Goal: Use online tool/utility: Utilize a website feature to perform a specific function

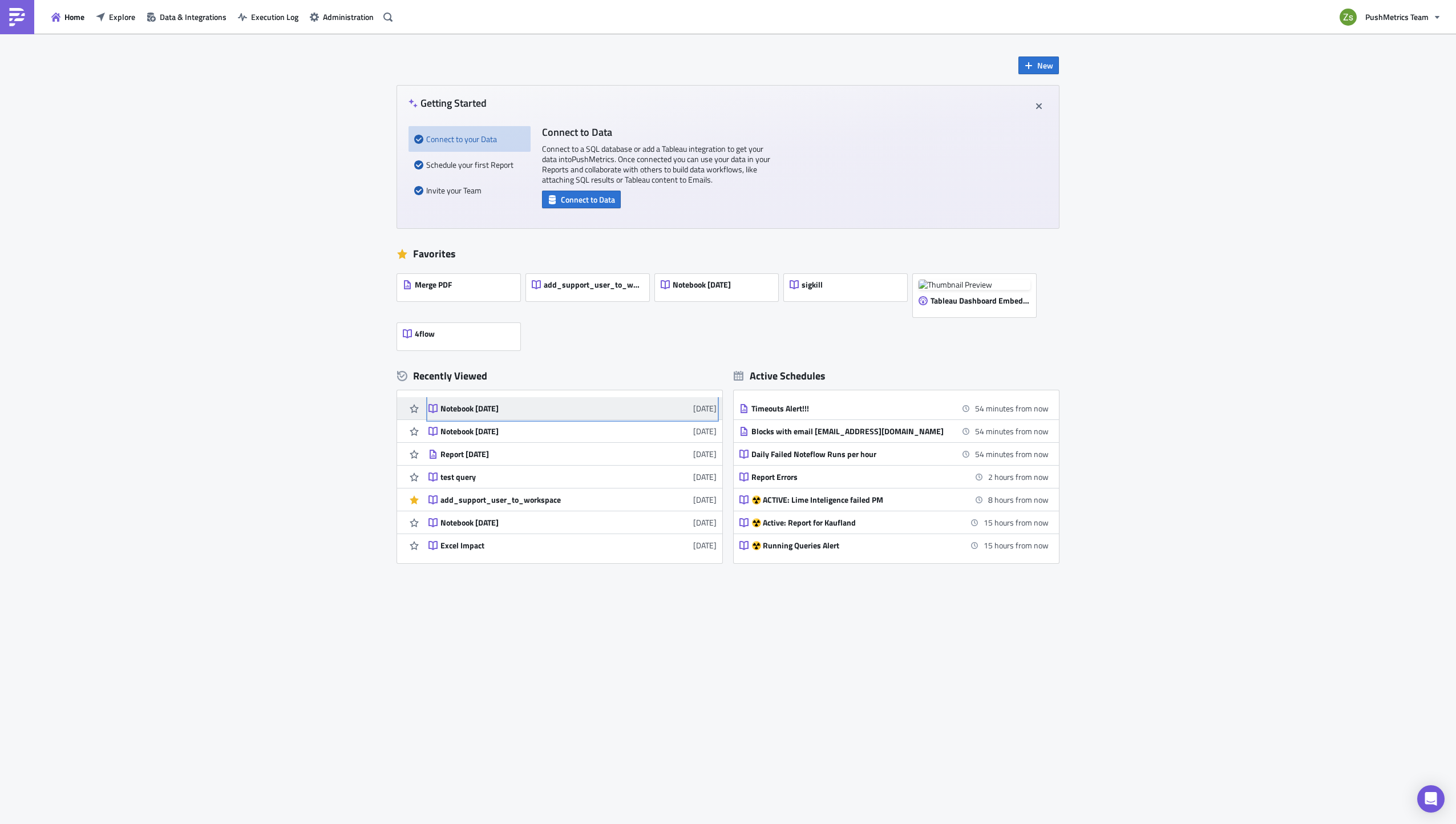
click at [480, 404] on div "Notebook [DATE]" at bounding box center [540, 409] width 200 height 10
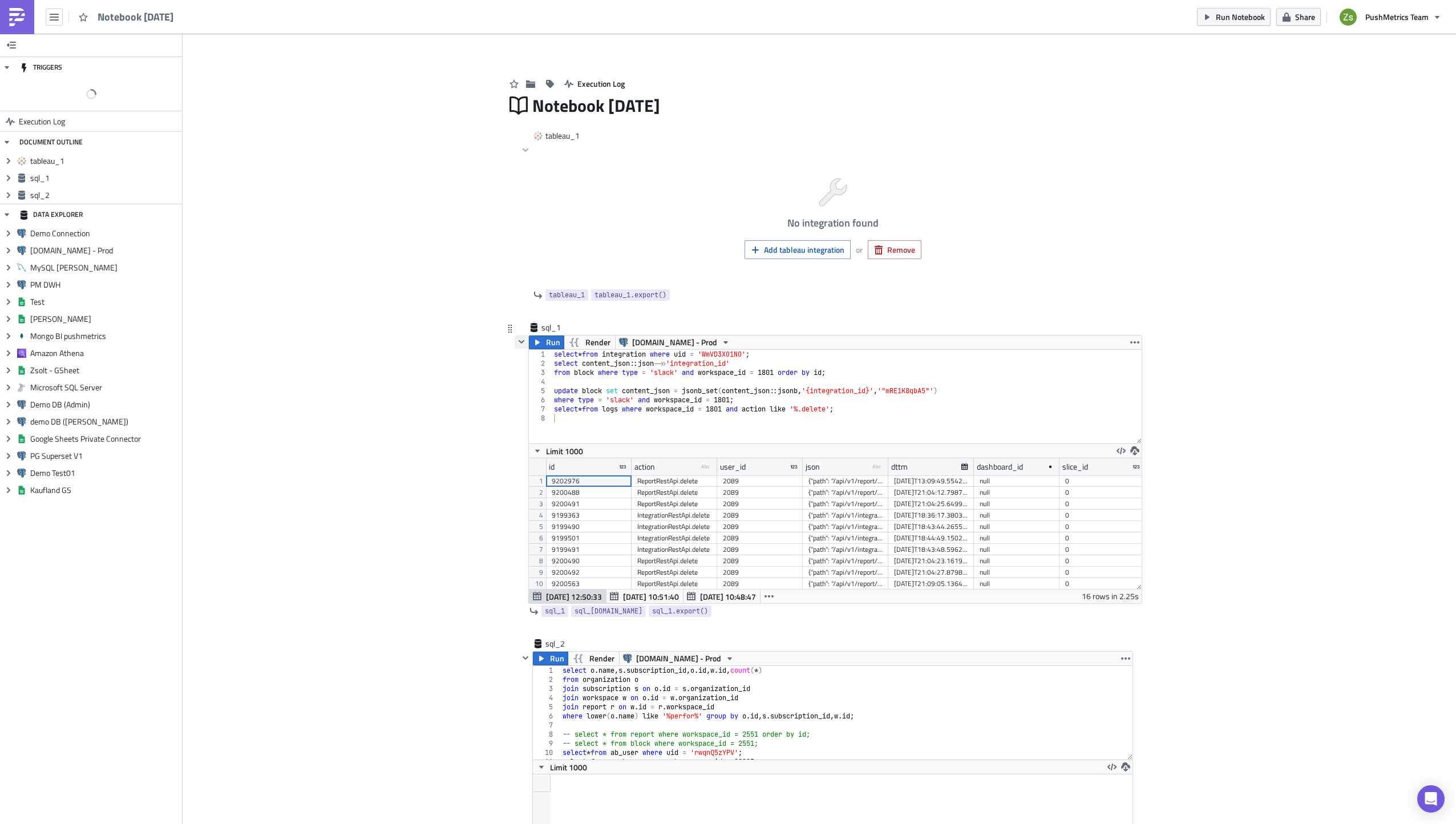
scroll to position [131, 599]
click at [522, 347] on div at bounding box center [521, 469] width 14 height 269
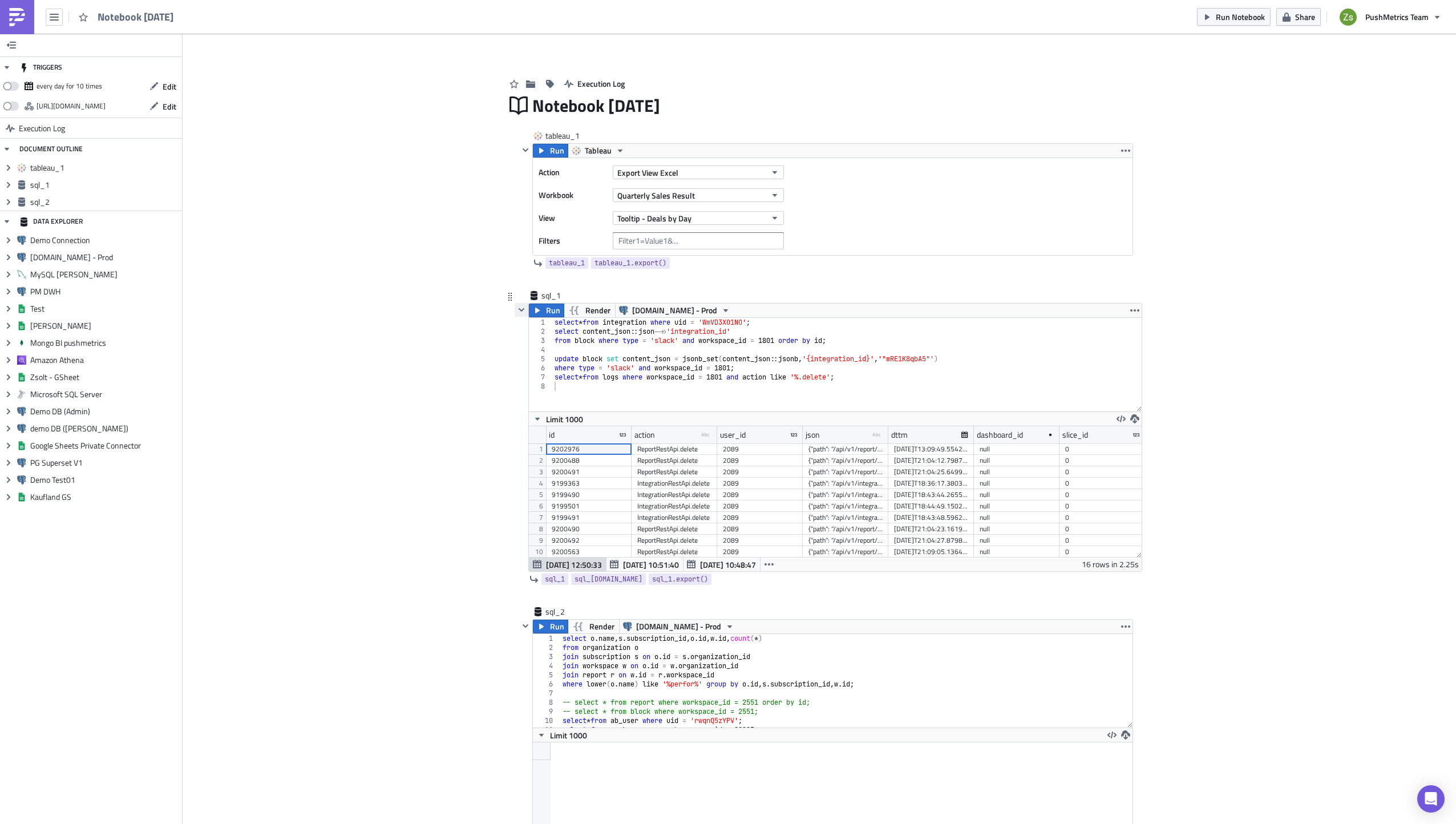
click at [521, 314] on icon "button" at bounding box center [521, 310] width 9 height 9
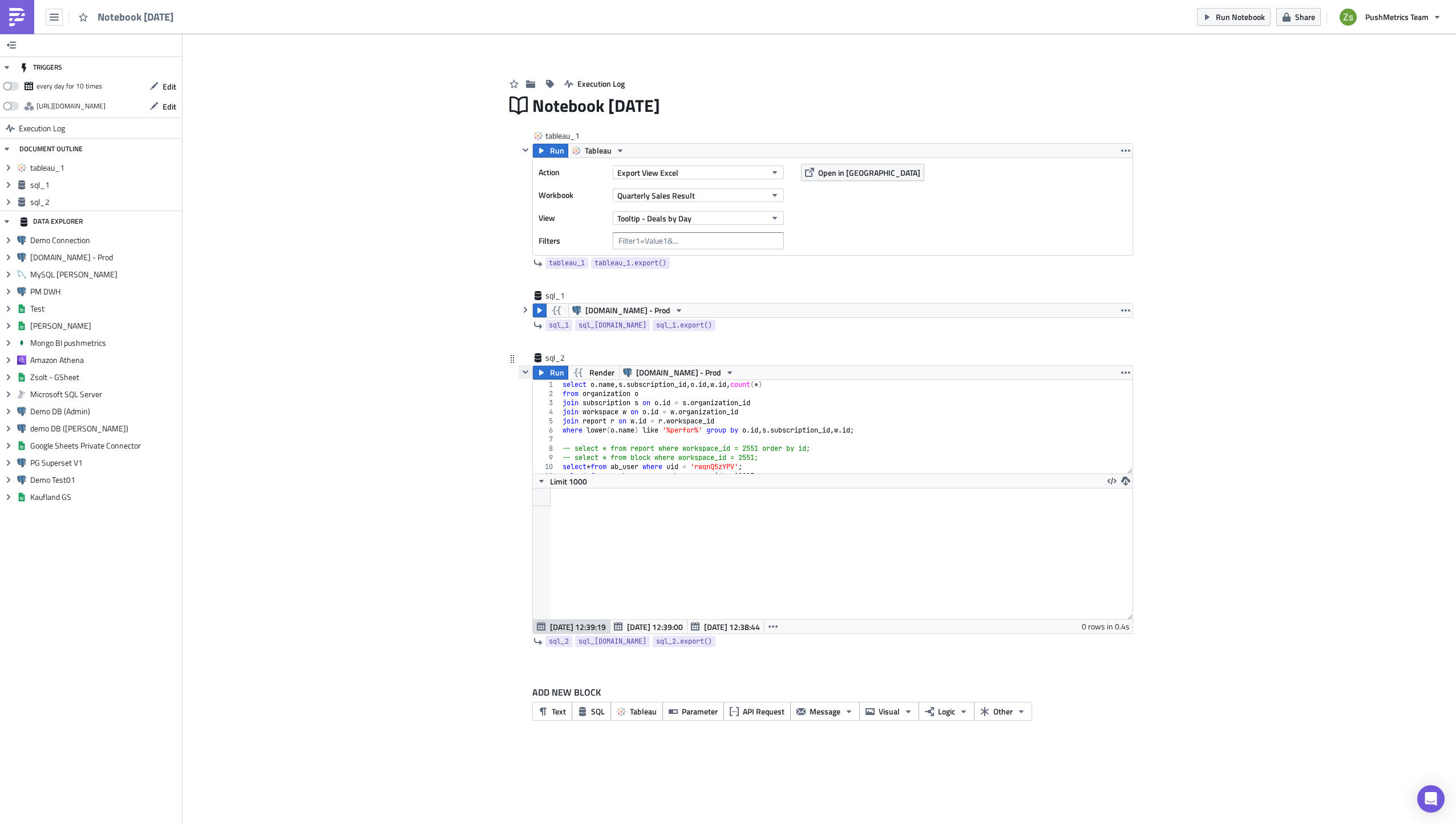
click at [525, 375] on icon "button" at bounding box center [525, 372] width 9 height 9
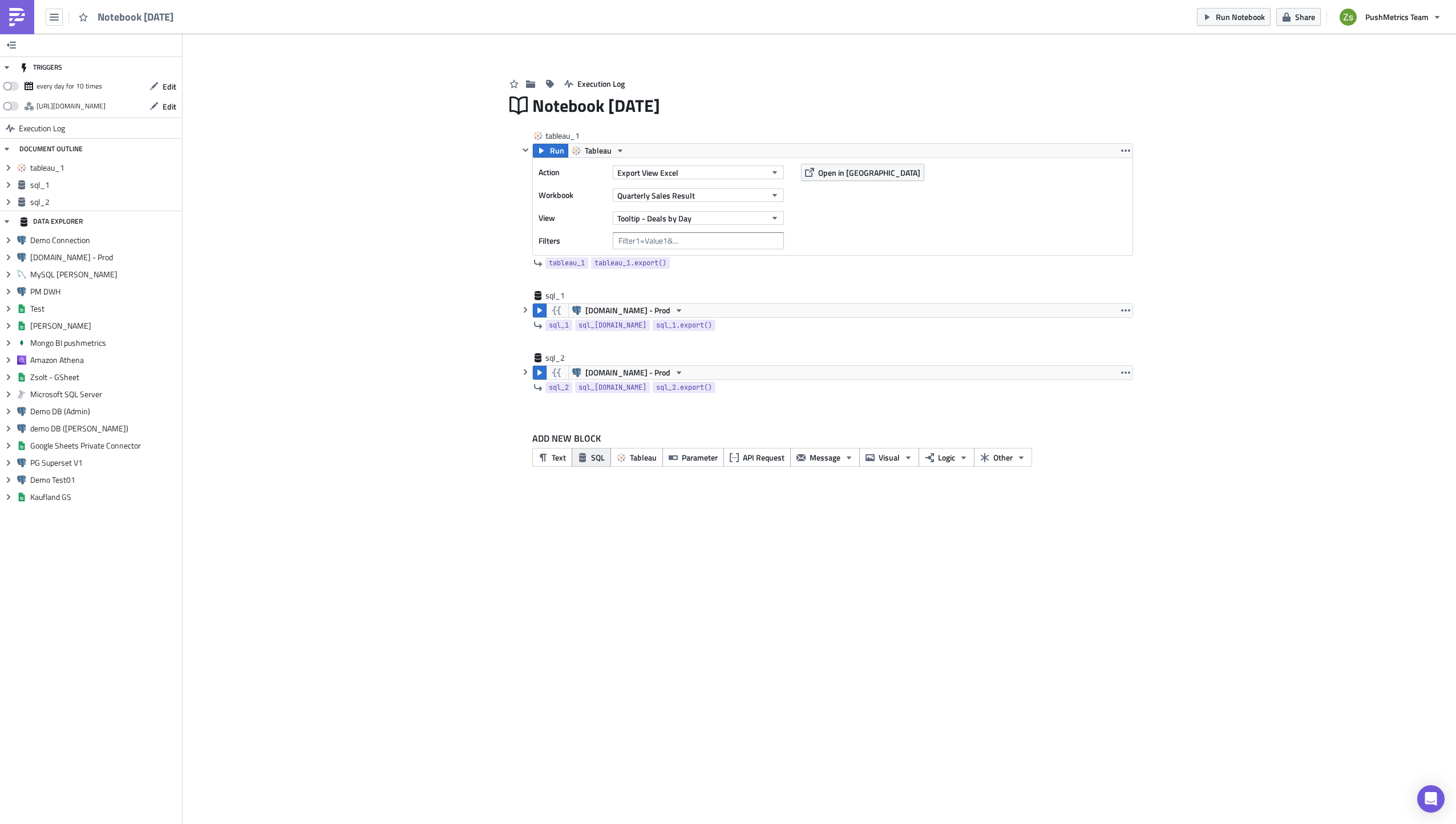
click at [594, 462] on span "SQL" at bounding box center [598, 457] width 14 height 12
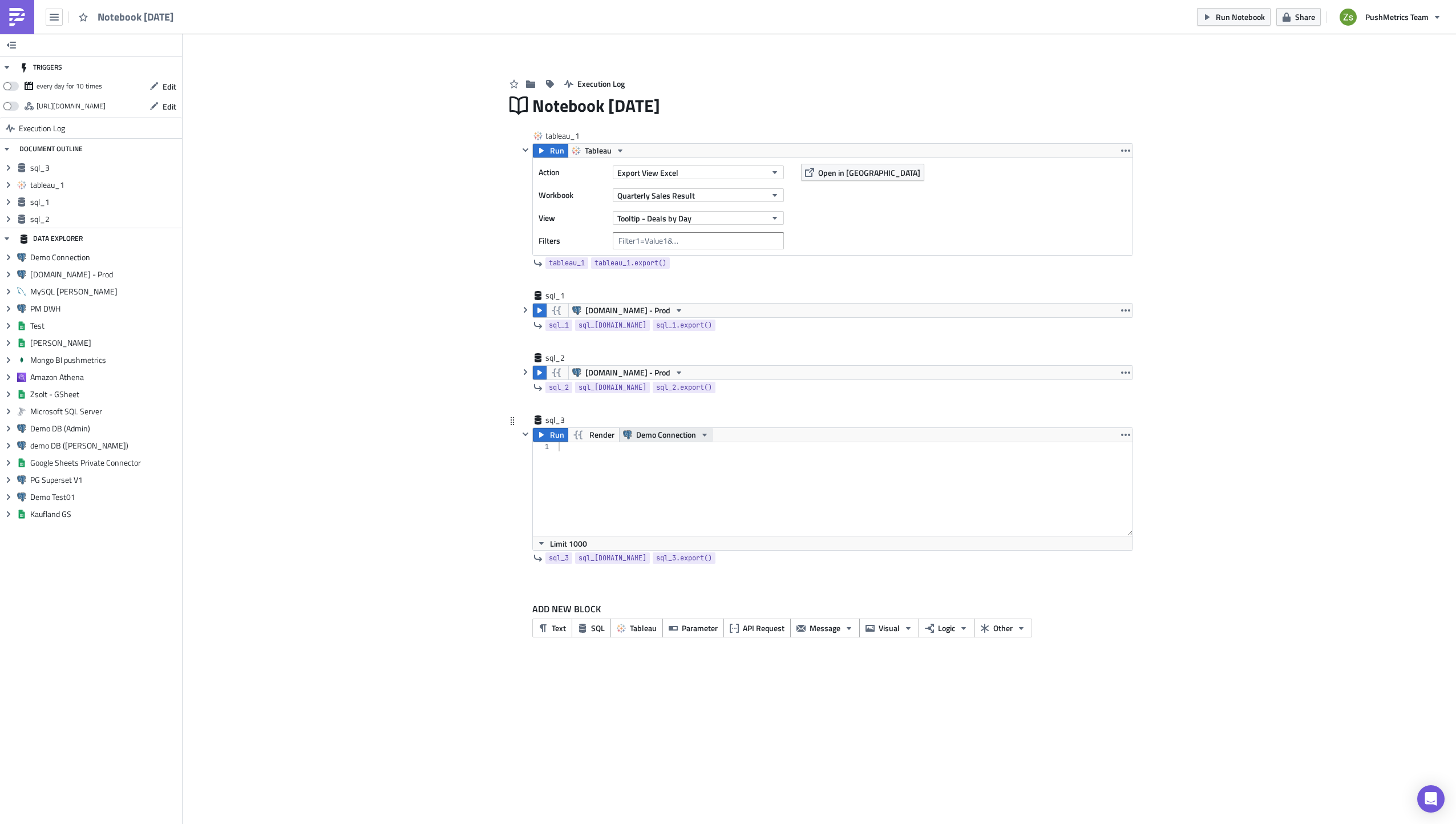
click at [655, 435] on span "Demo Connection" at bounding box center [666, 435] width 60 height 14
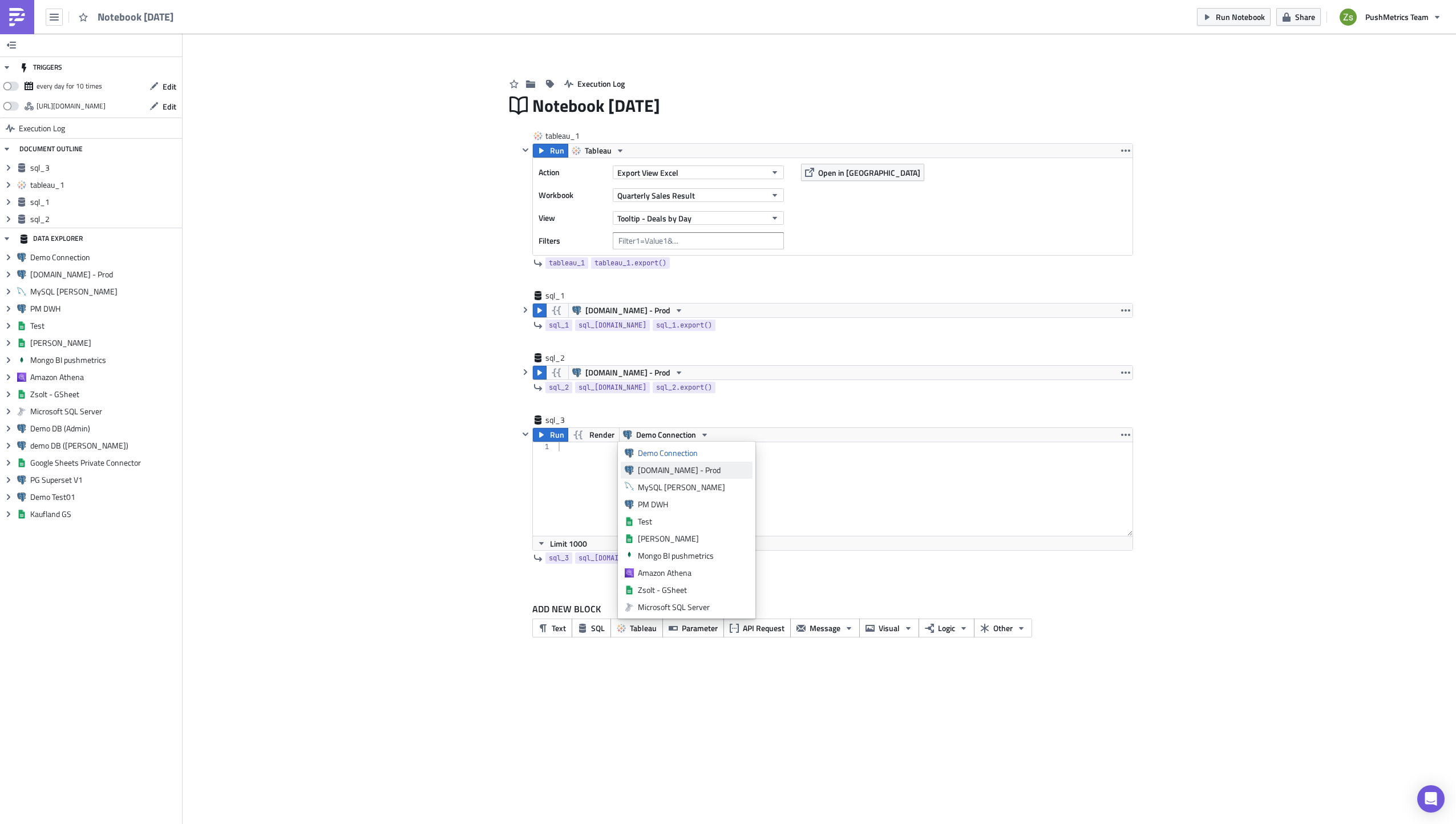
click at [661, 469] on div "[DOMAIN_NAME] - Prod" at bounding box center [693, 469] width 111 height 11
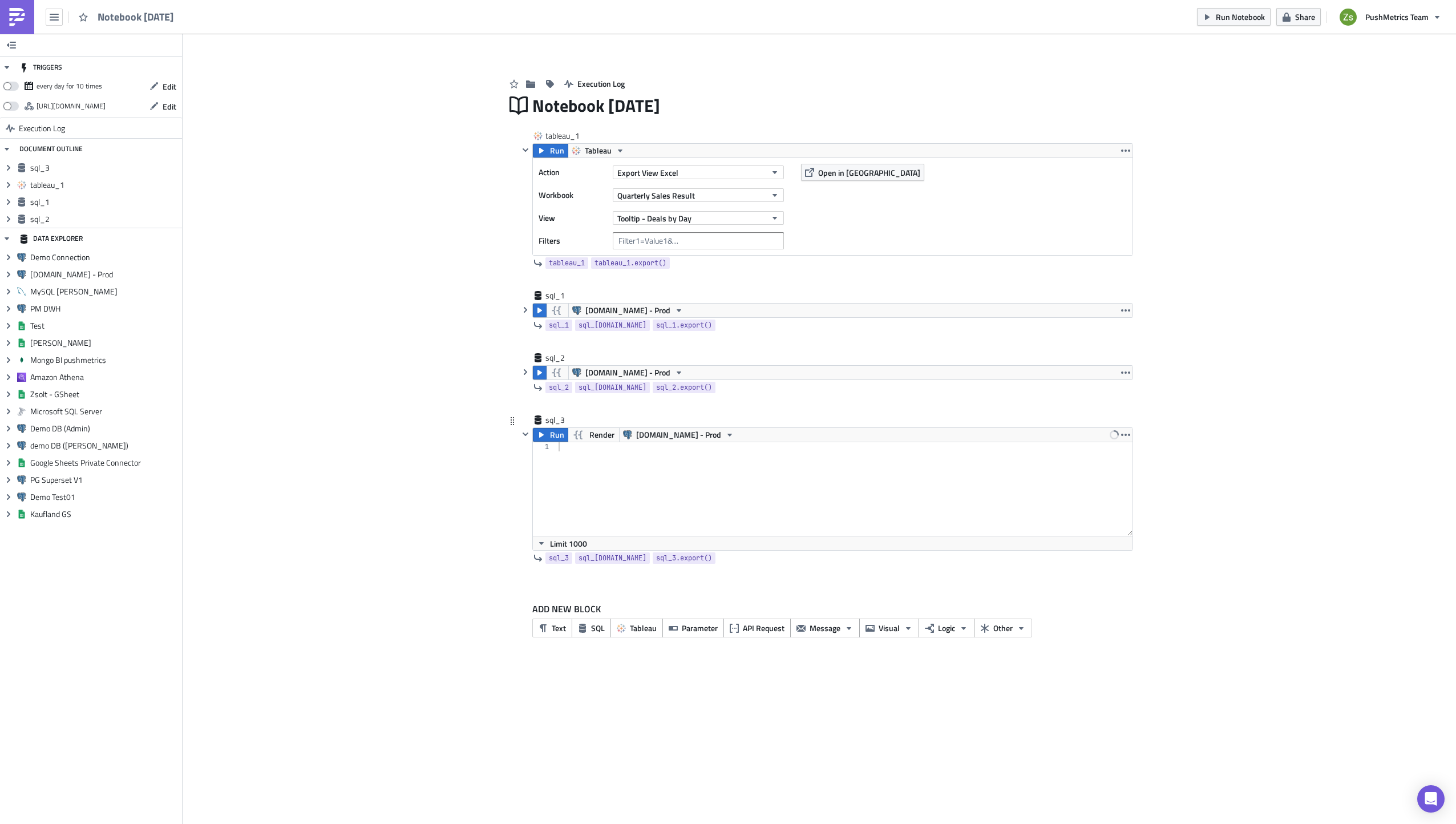
click at [665, 476] on div at bounding box center [845, 497] width 577 height 112
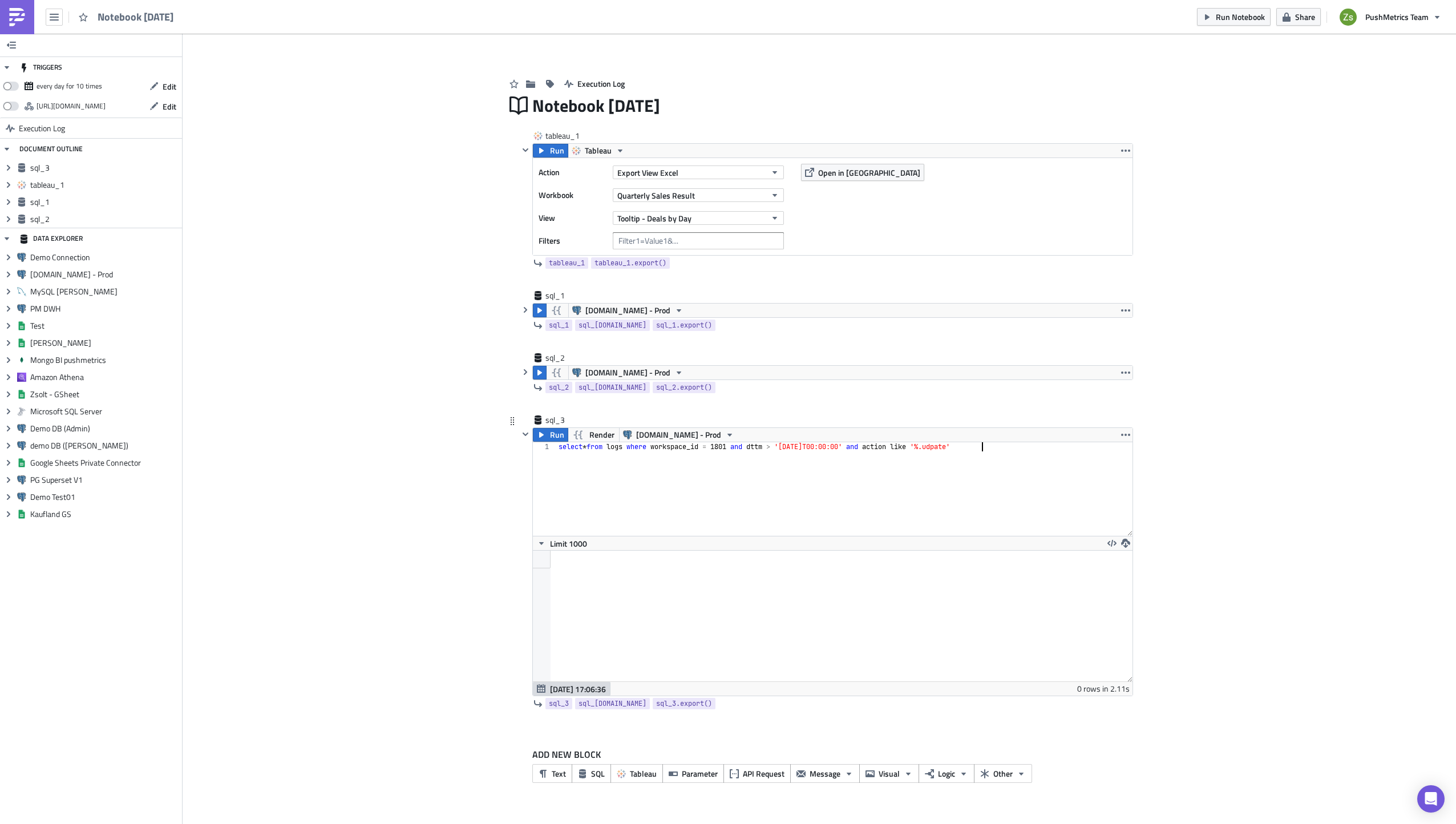
click at [969, 449] on div "select * from logs where workspace_id = 1801 and dttm > '2025-09-01T00:00:00' a…" at bounding box center [845, 497] width 577 height 112
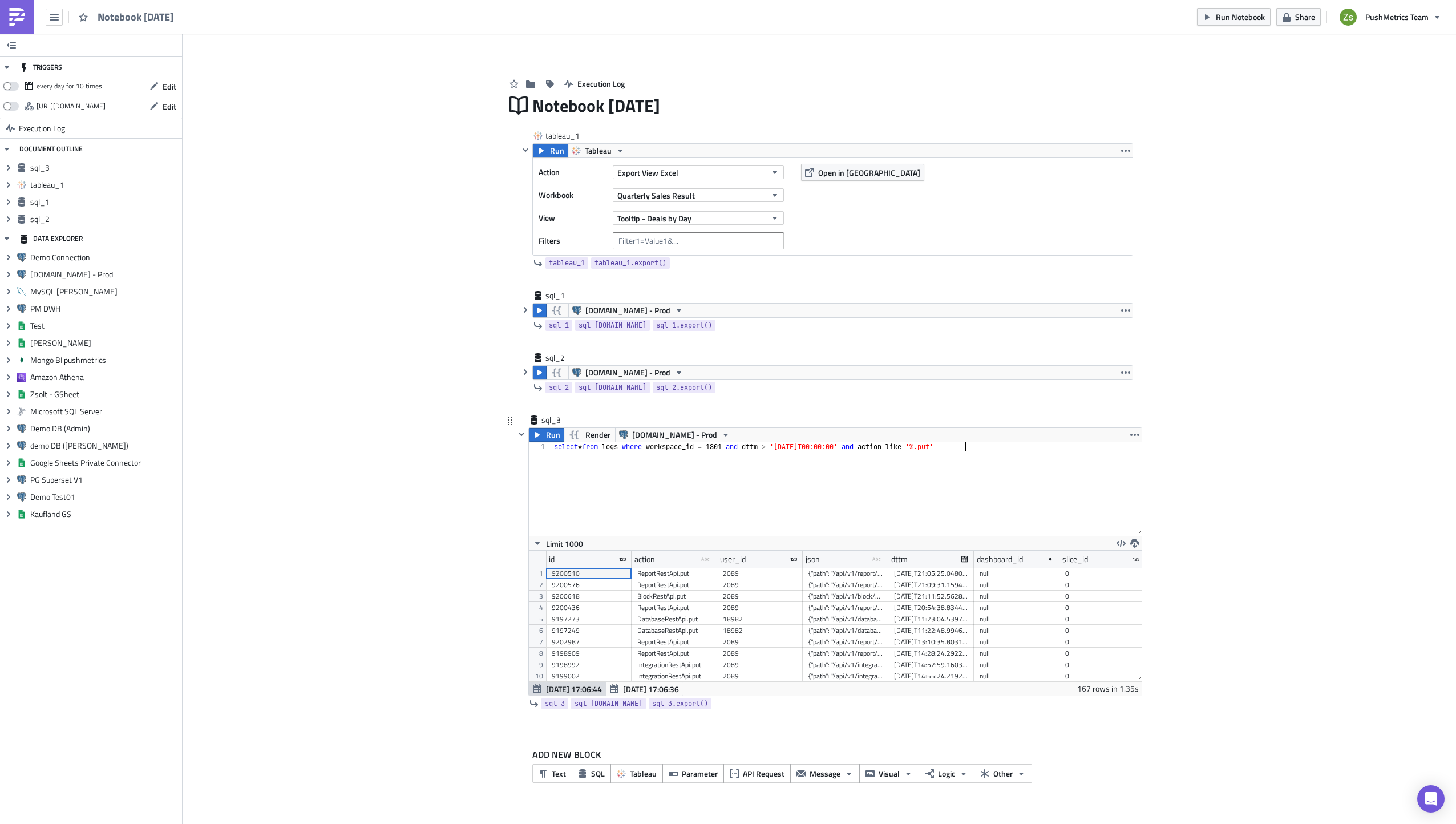
scroll to position [131, 613]
type textarea "select * from logs where workspace_id = 1801 and dttm > '2025-09-01T00:00:00' a…"
drag, startPoint x: 887, startPoint y: 554, endPoint x: 943, endPoint y: 553, distance: 56.0
click at [938, 553] on div at bounding box center [937, 559] width 1 height 18
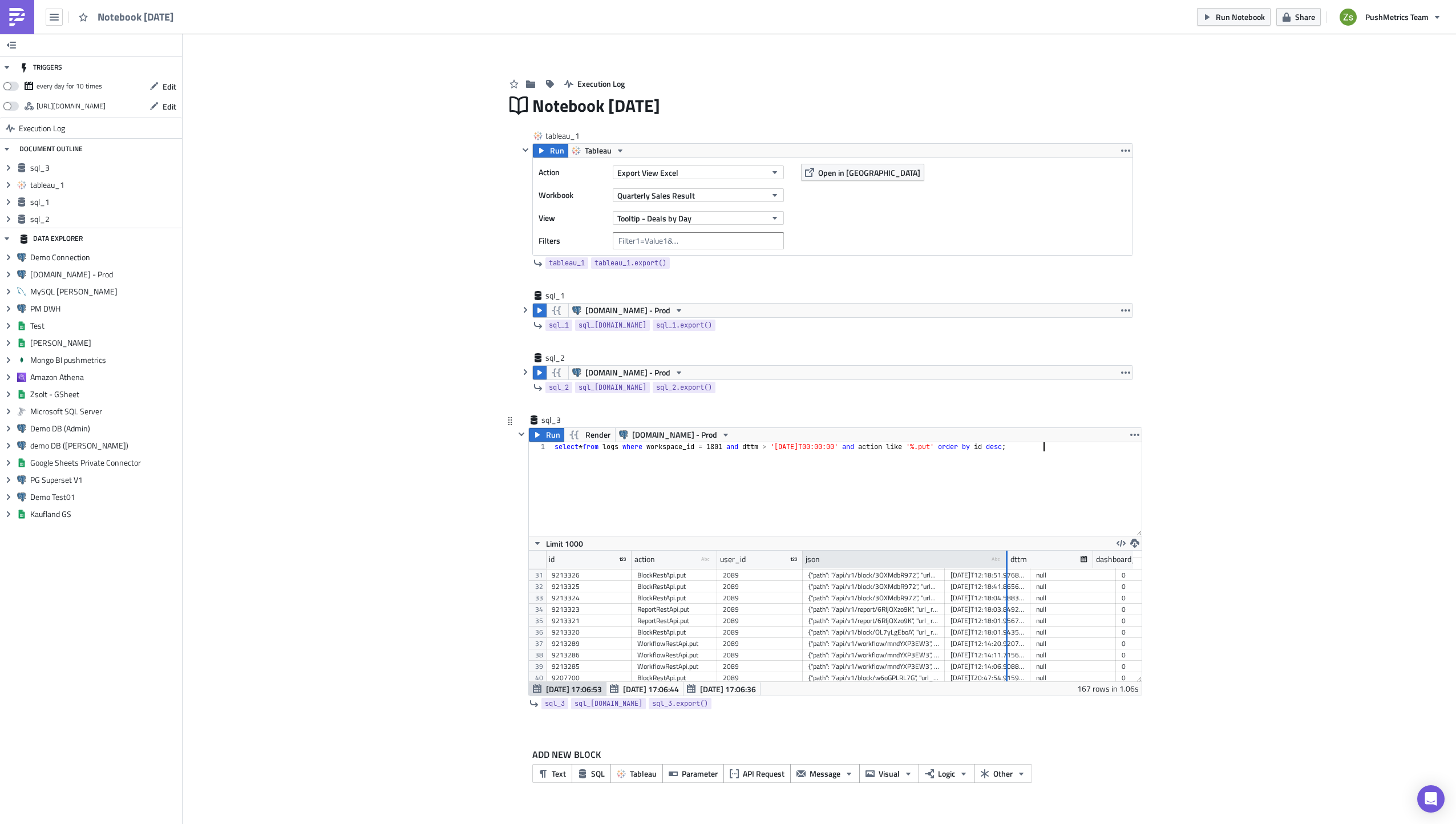
drag, startPoint x: 942, startPoint y: 556, endPoint x: 1010, endPoint y: 562, distance: 68.3
click at [1007, 562] on div at bounding box center [1007, 559] width 3 height 18
click at [992, 497] on div "select * from logs where workspace_id = 1801 and dttm > '2025-09-01T00:00:00' a…" at bounding box center [846, 497] width 589 height 112
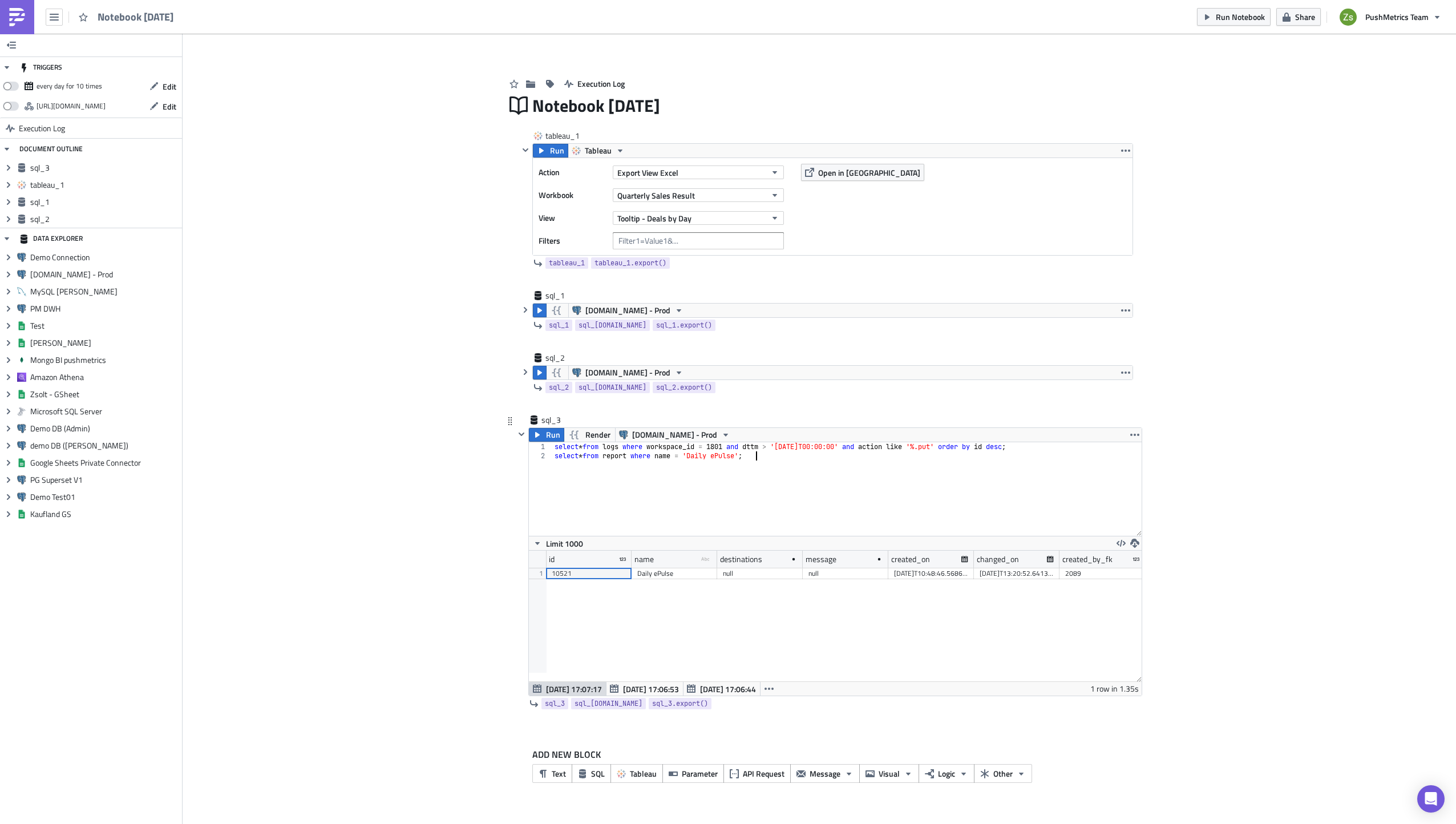
scroll to position [131, 613]
type textarea "select * from report where name = 'Daily ePulse';"
click at [597, 577] on div "10521" at bounding box center [589, 573] width 74 height 11
click at [773, 509] on div "select * from logs where workspace_id = 1801 and dttm > '2025-09-01T00:00:00' a…" at bounding box center [846, 497] width 589 height 112
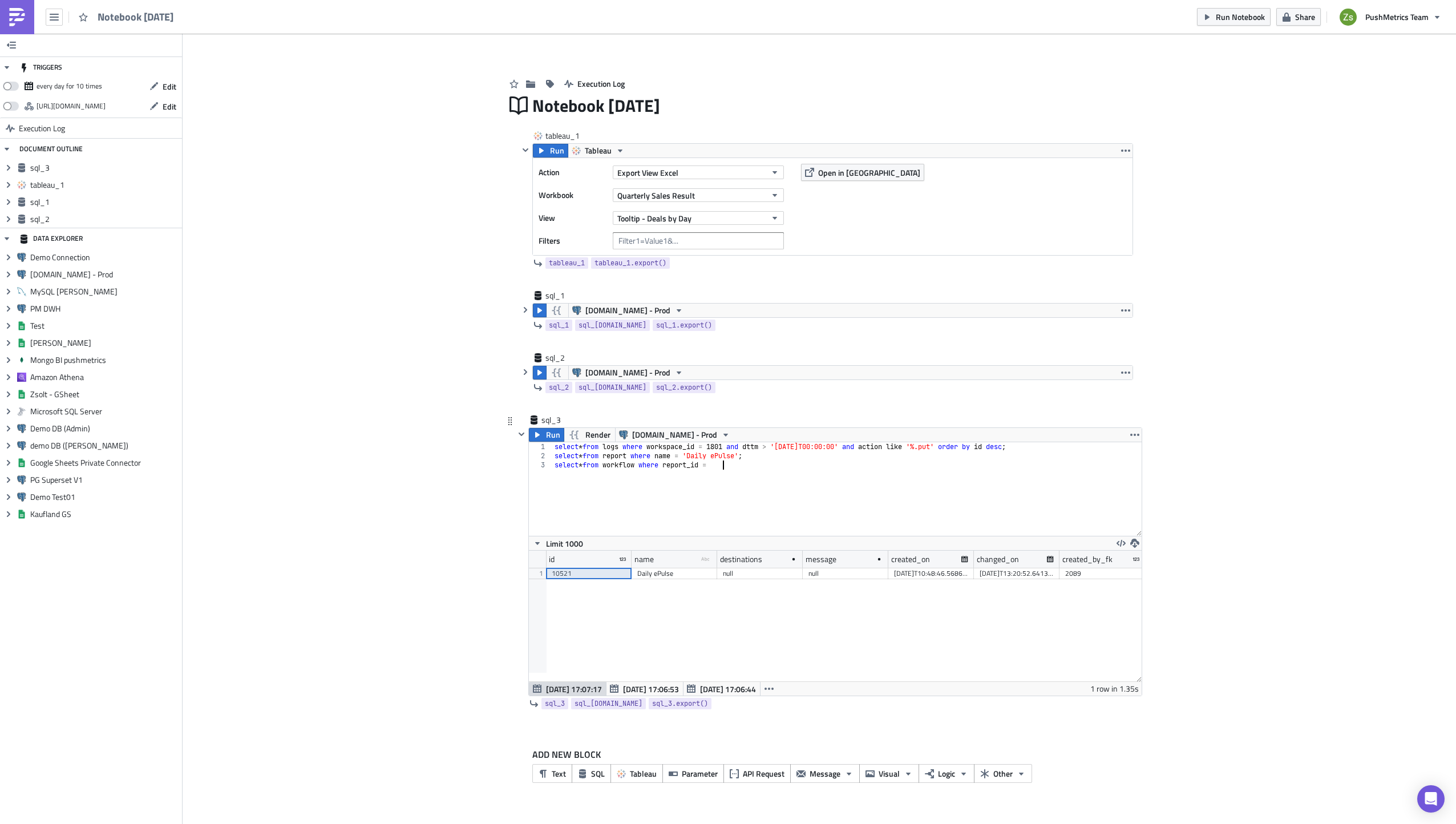
paste textarea "10521"
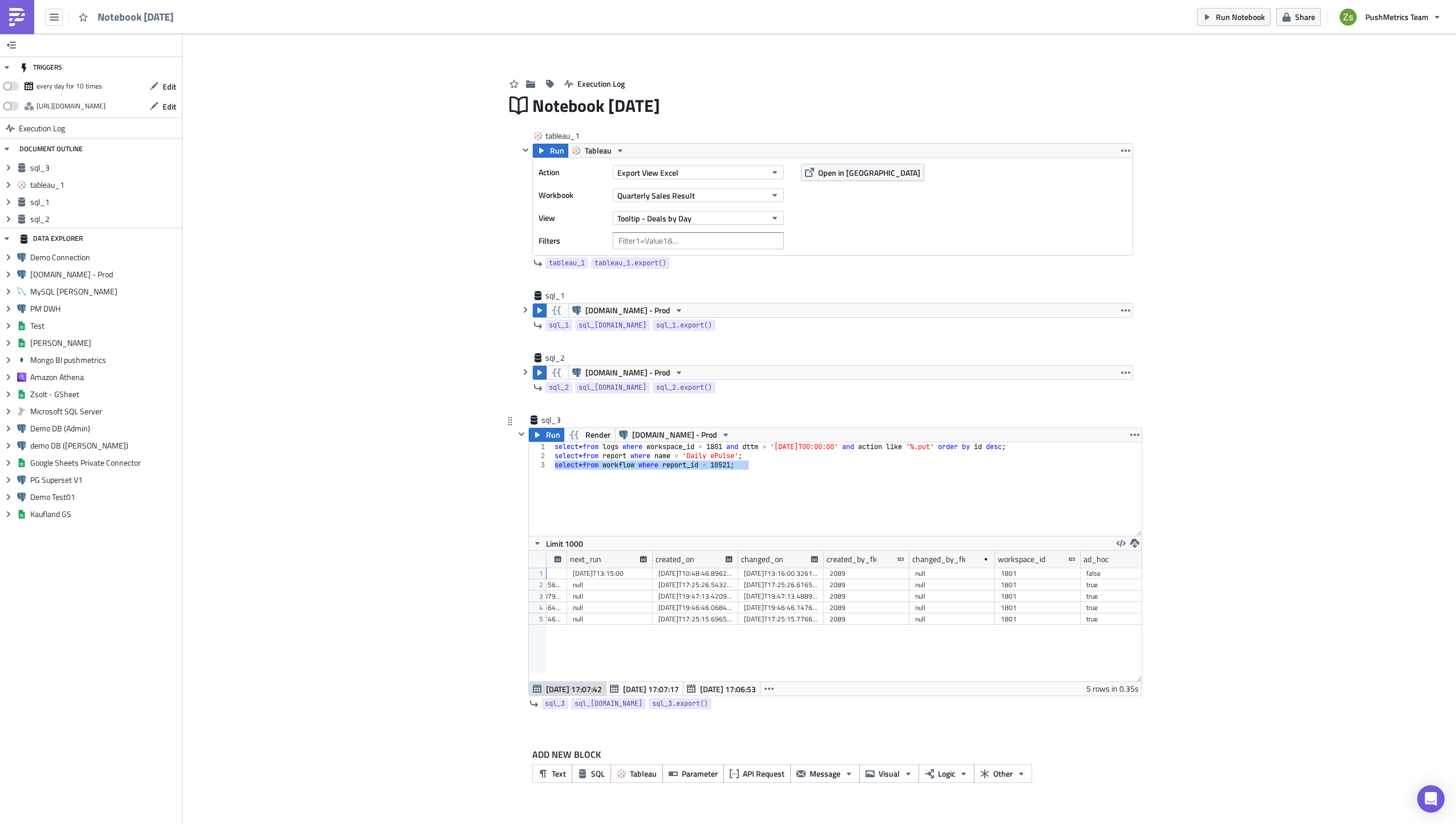
scroll to position [0, 0]
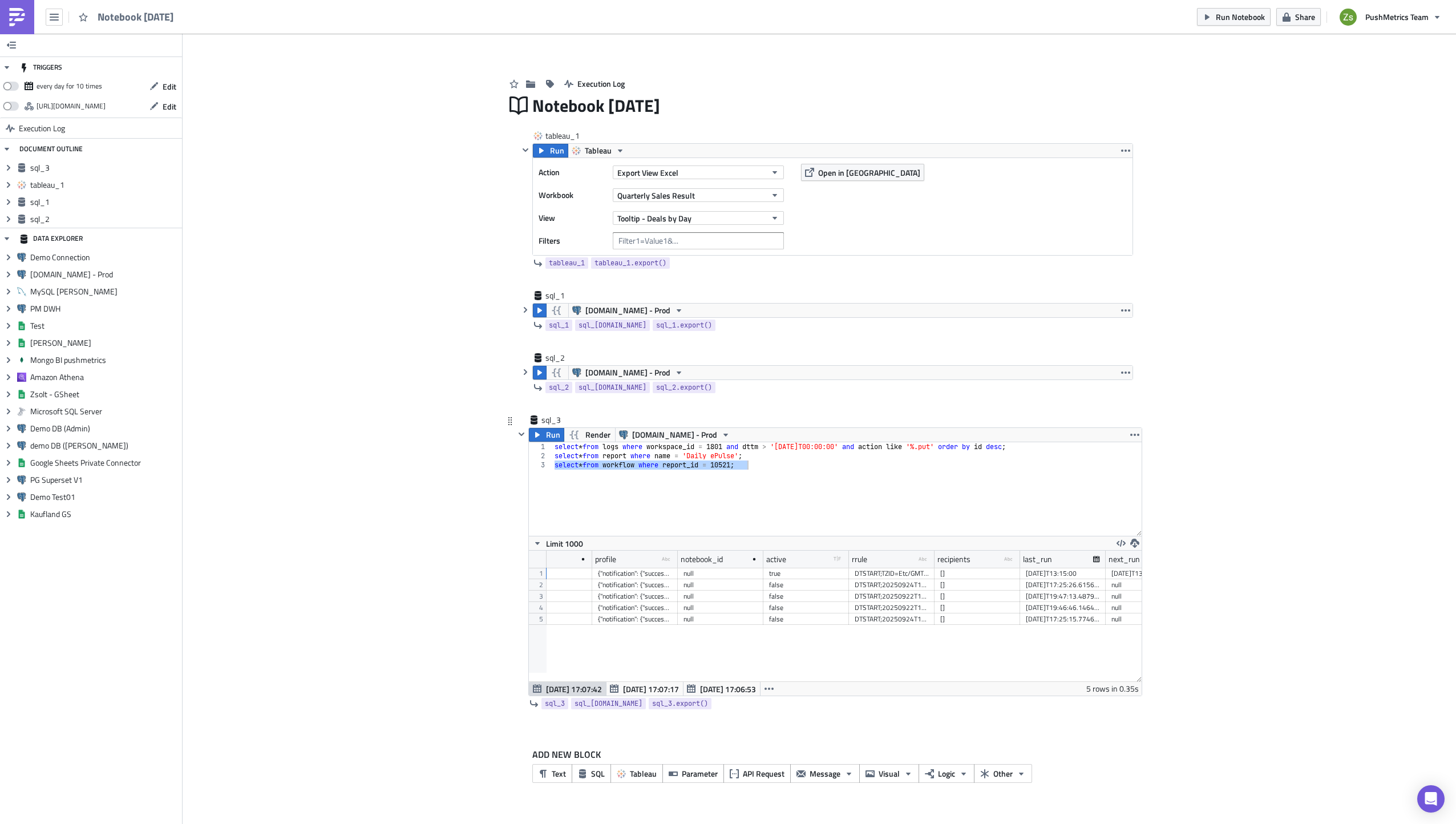
click at [786, 477] on div "select * from logs where workspace_id = 1801 and dttm > '2025-09-01T00:00:00' a…" at bounding box center [846, 488] width 589 height 94
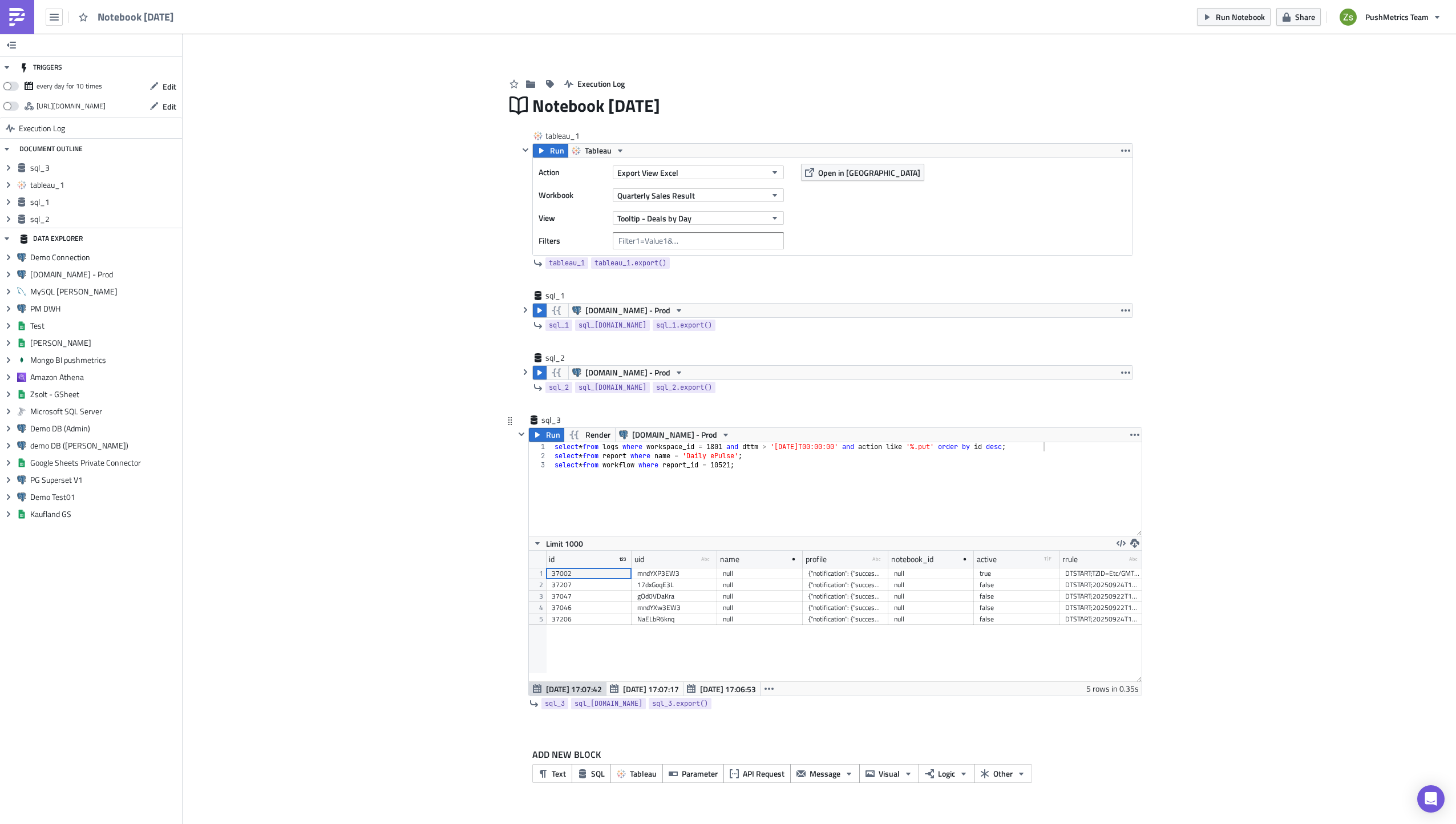
click at [659, 574] on div "mndYXP3EW3" at bounding box center [674, 573] width 74 height 11
click at [784, 471] on div "select * from logs where workspace_id = 1801 and dttm > '2025-09-01T00:00:00' a…" at bounding box center [846, 497] width 589 height 112
click at [787, 460] on div "select * from logs where workspace_id = 1801 and dttm > '2025-09-01T00:00:00' a…" at bounding box center [846, 497] width 589 height 112
paste textarea "mndYXP3EW3"
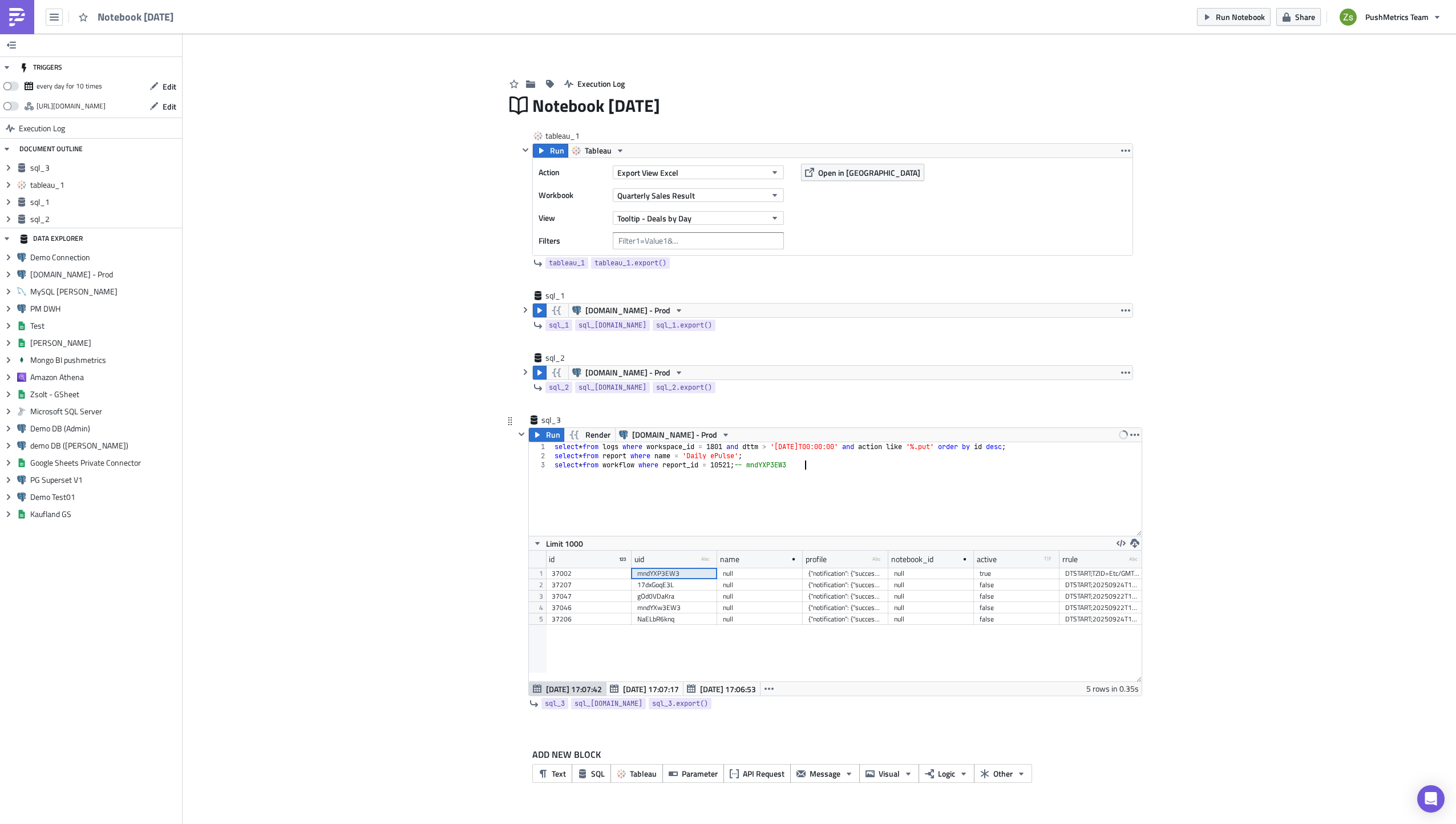
click at [596, 572] on div "37002" at bounding box center [589, 573] width 74 height 11
click at [910, 472] on div "select * from logs where workspace_id = 1801 and dttm > '2025-09-01T00:00:00' a…" at bounding box center [846, 497] width 589 height 112
paste textarea "37002"
click at [725, 449] on div "select * from logs where workspace_id = 1801 and dttm > '2025-09-01T00:00:00' a…" at bounding box center [846, 497] width 589 height 112
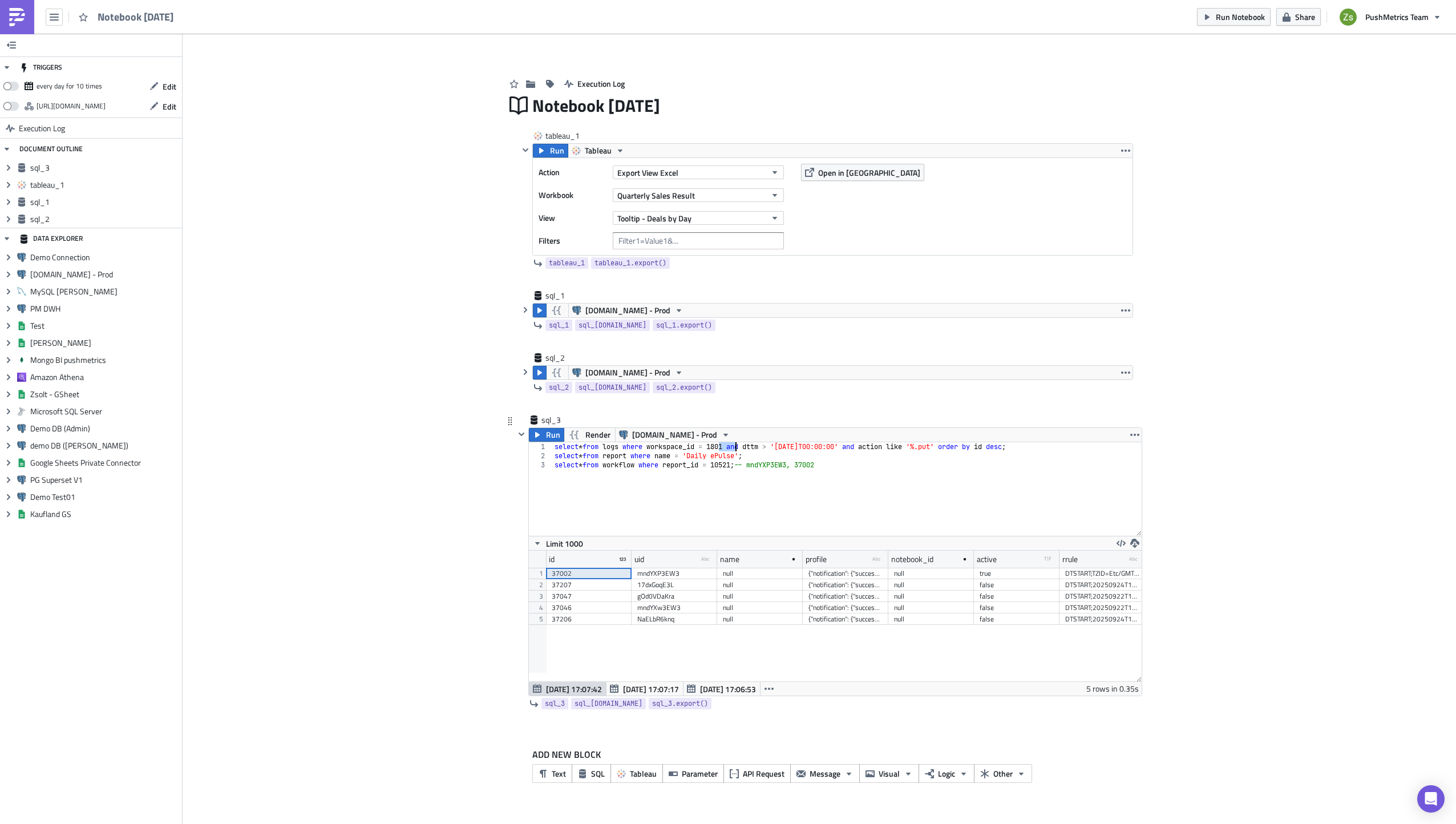
click at [725, 449] on div "select * from logs where workspace_id = 1801 and dttm > '2025-09-01T00:00:00' a…" at bounding box center [846, 497] width 589 height 112
type textarea "select * from logs where workspace_id = 1801 and dttm > '2025-09-01T00:00:00' a…"
click at [638, 691] on span "[DATE] 17:07:17" at bounding box center [651, 689] width 56 height 12
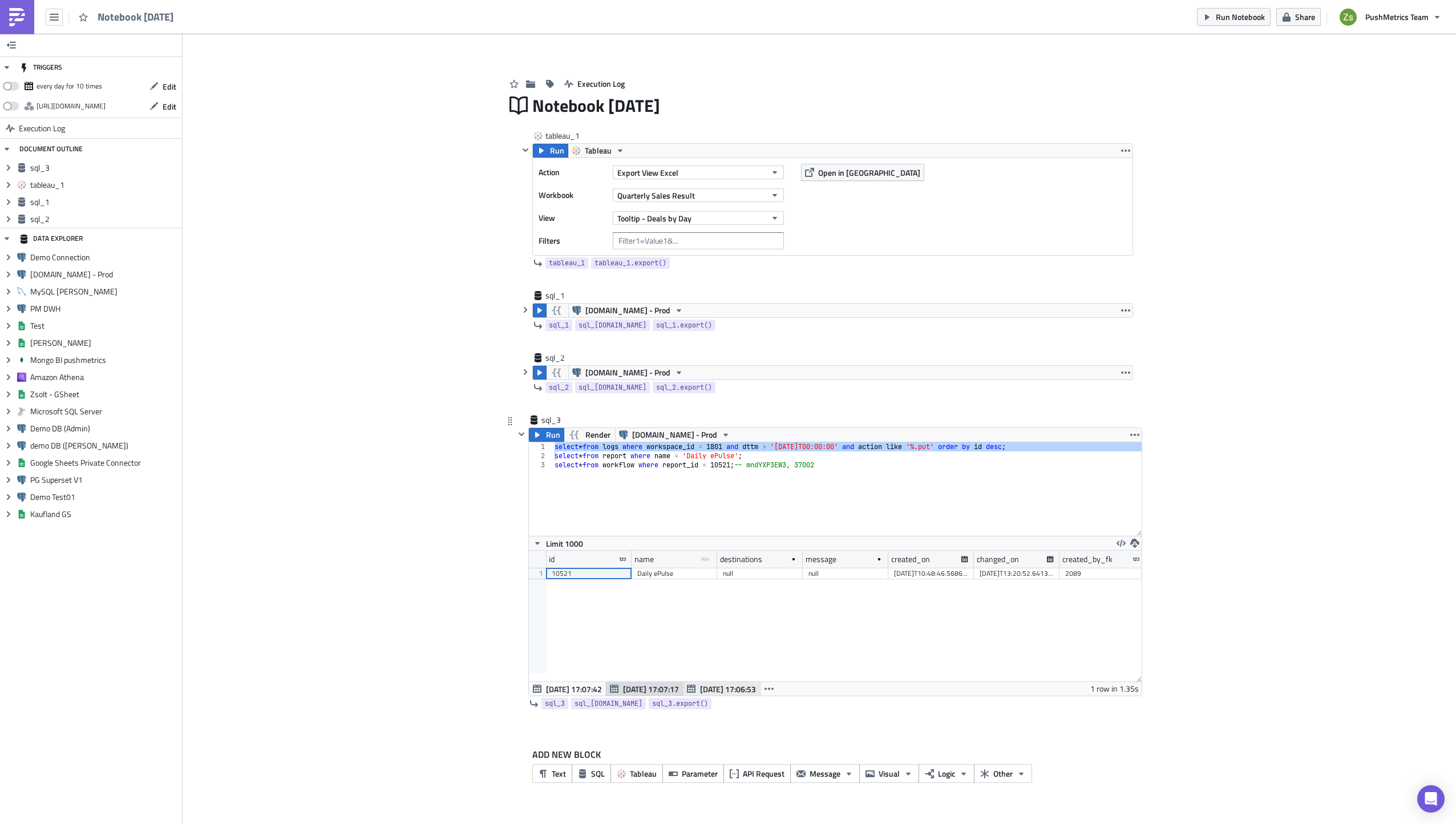
click at [707, 686] on span "Sep 25 17:06:53" at bounding box center [728, 689] width 56 height 12
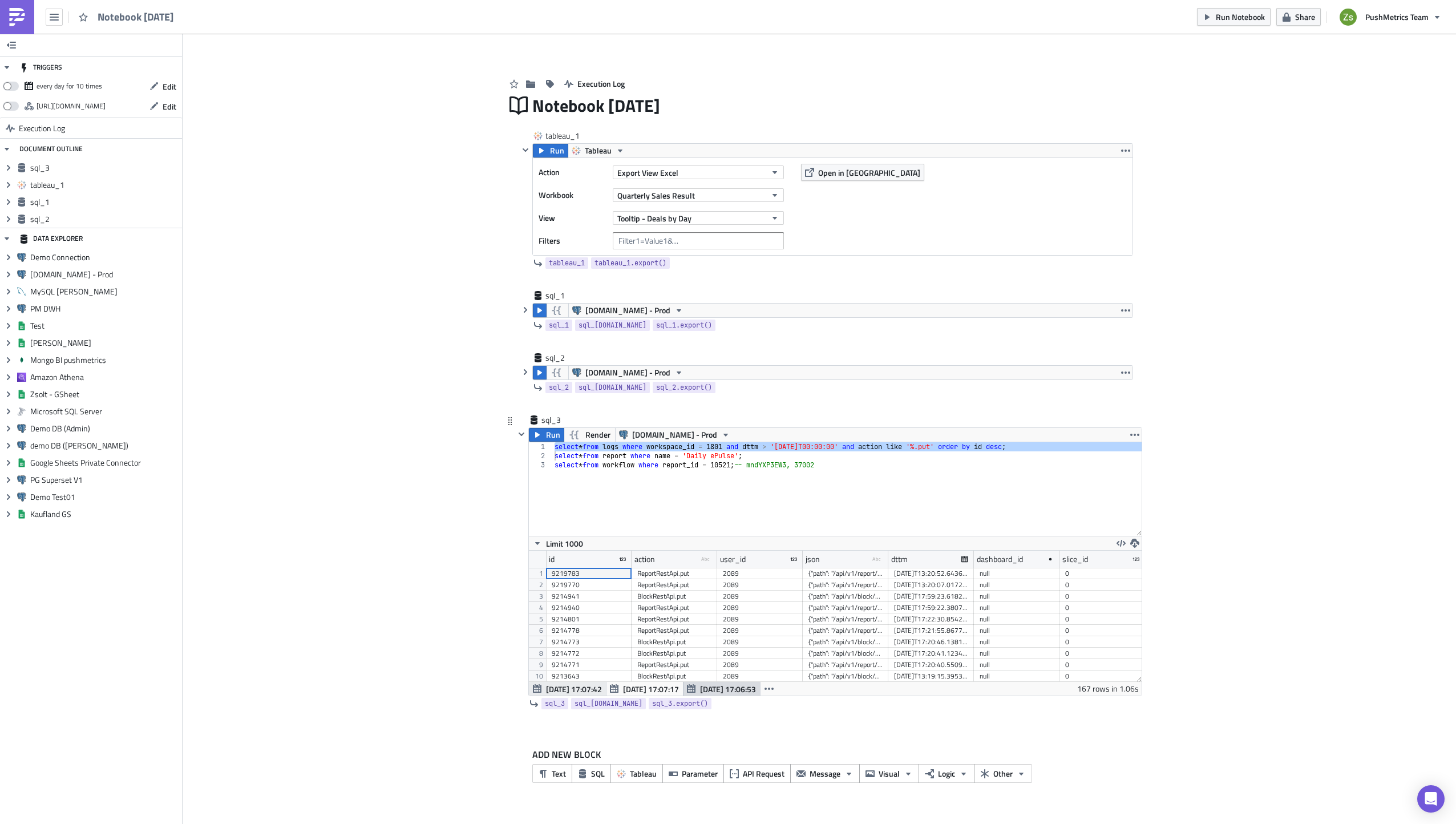
click at [565, 687] on span "[DATE] 17:07:42" at bounding box center [574, 689] width 56 height 12
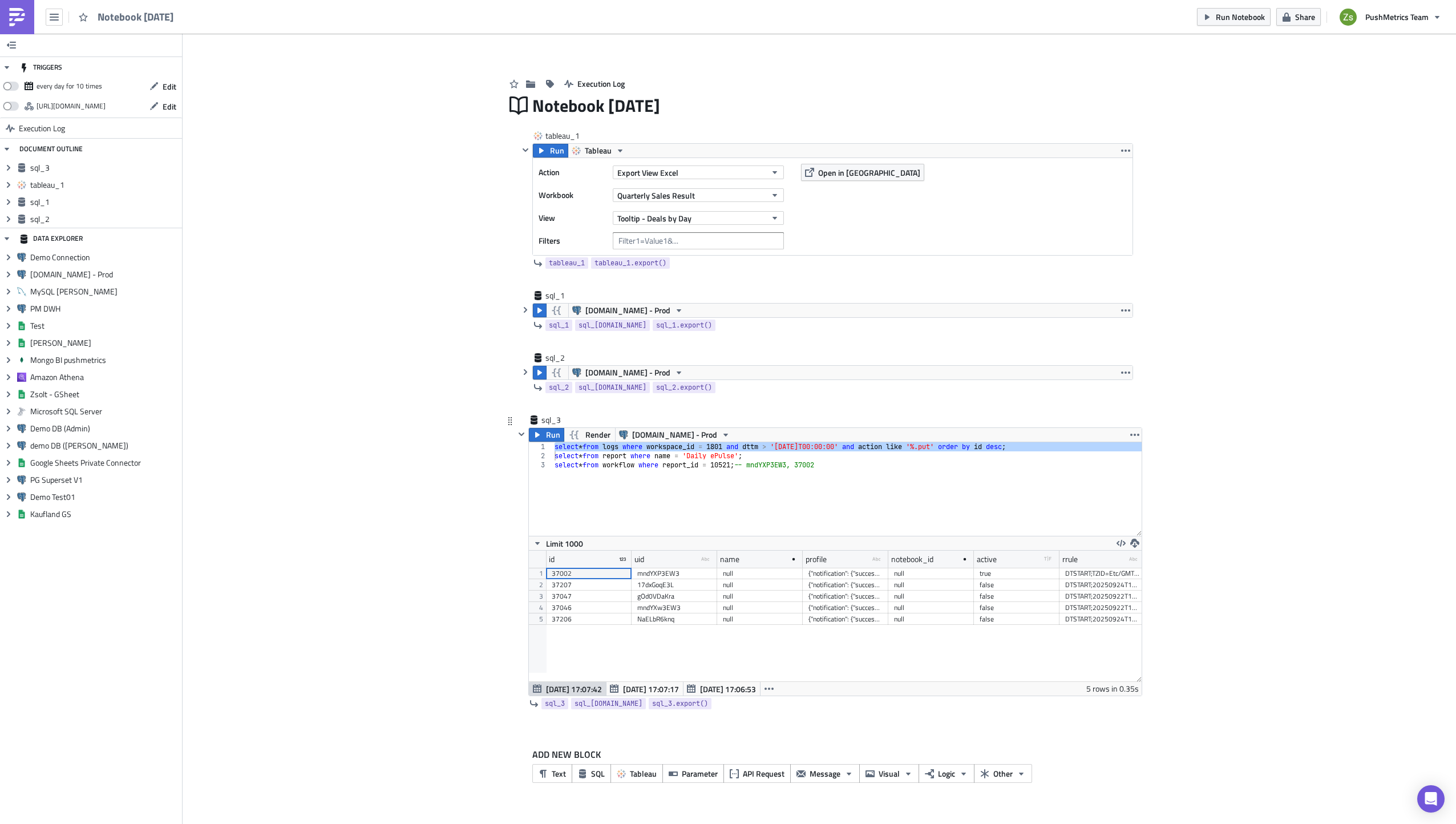
scroll to position [131, 613]
click at [536, 575] on div "1" at bounding box center [537, 573] width 17 height 11
click at [649, 687] on span "[DATE] 17:07:17" at bounding box center [651, 689] width 56 height 12
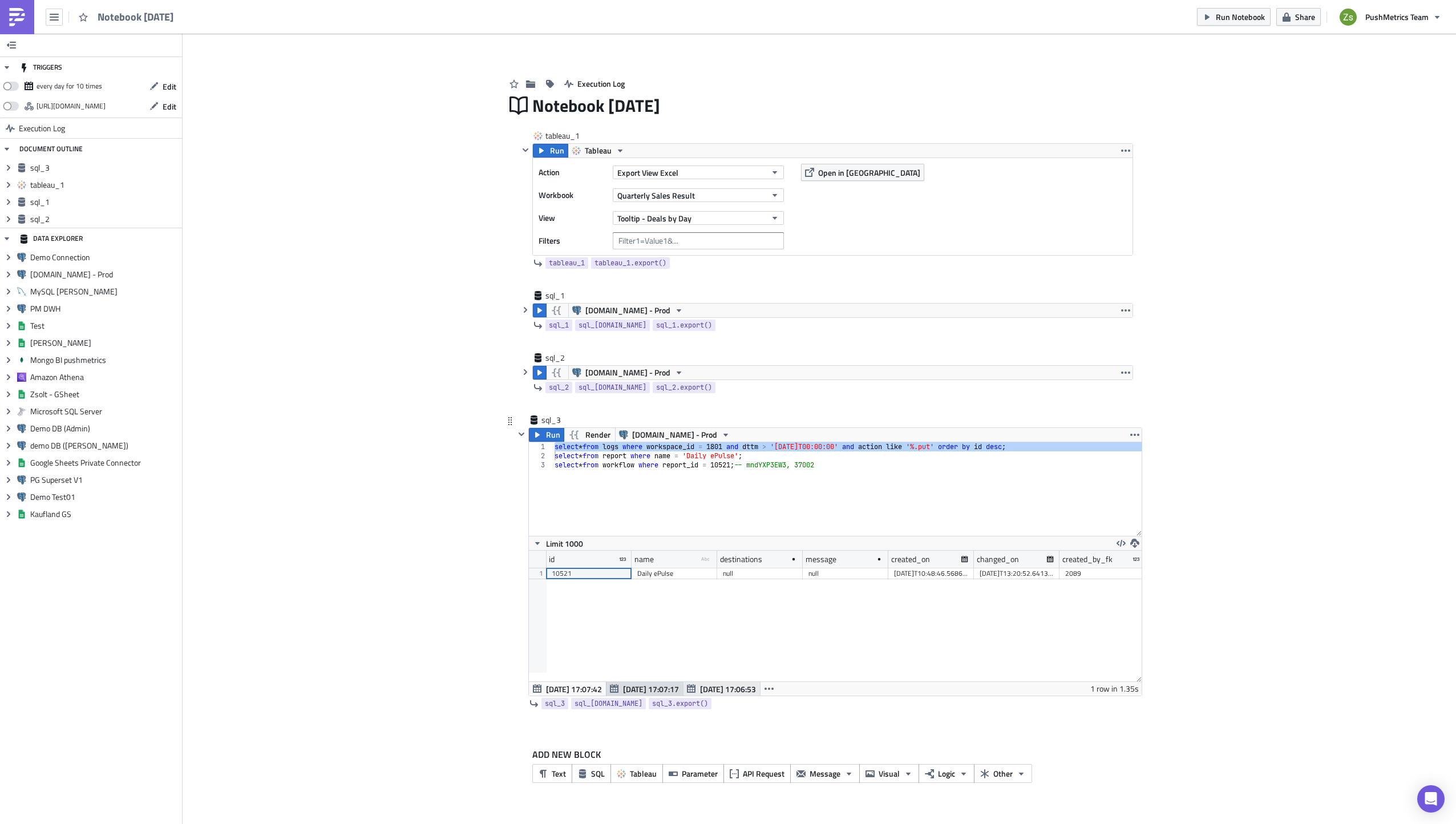
click at [703, 692] on span "Sep 25 17:06:53" at bounding box center [728, 689] width 56 height 12
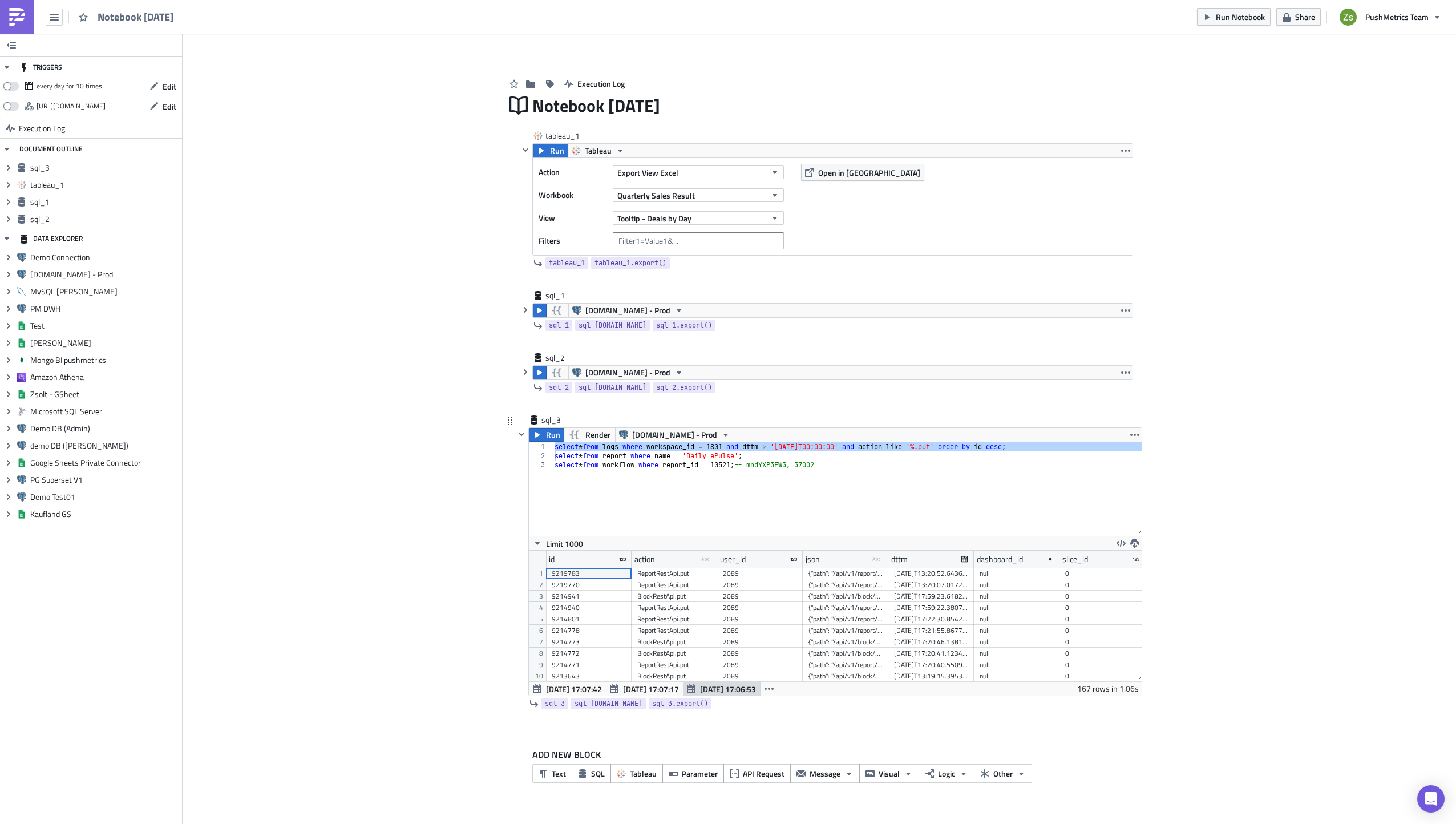
click at [779, 444] on div "select * from logs where workspace_id = 1801 and dttm > '2025-09-01T00:00:00' a…" at bounding box center [846, 488] width 589 height 94
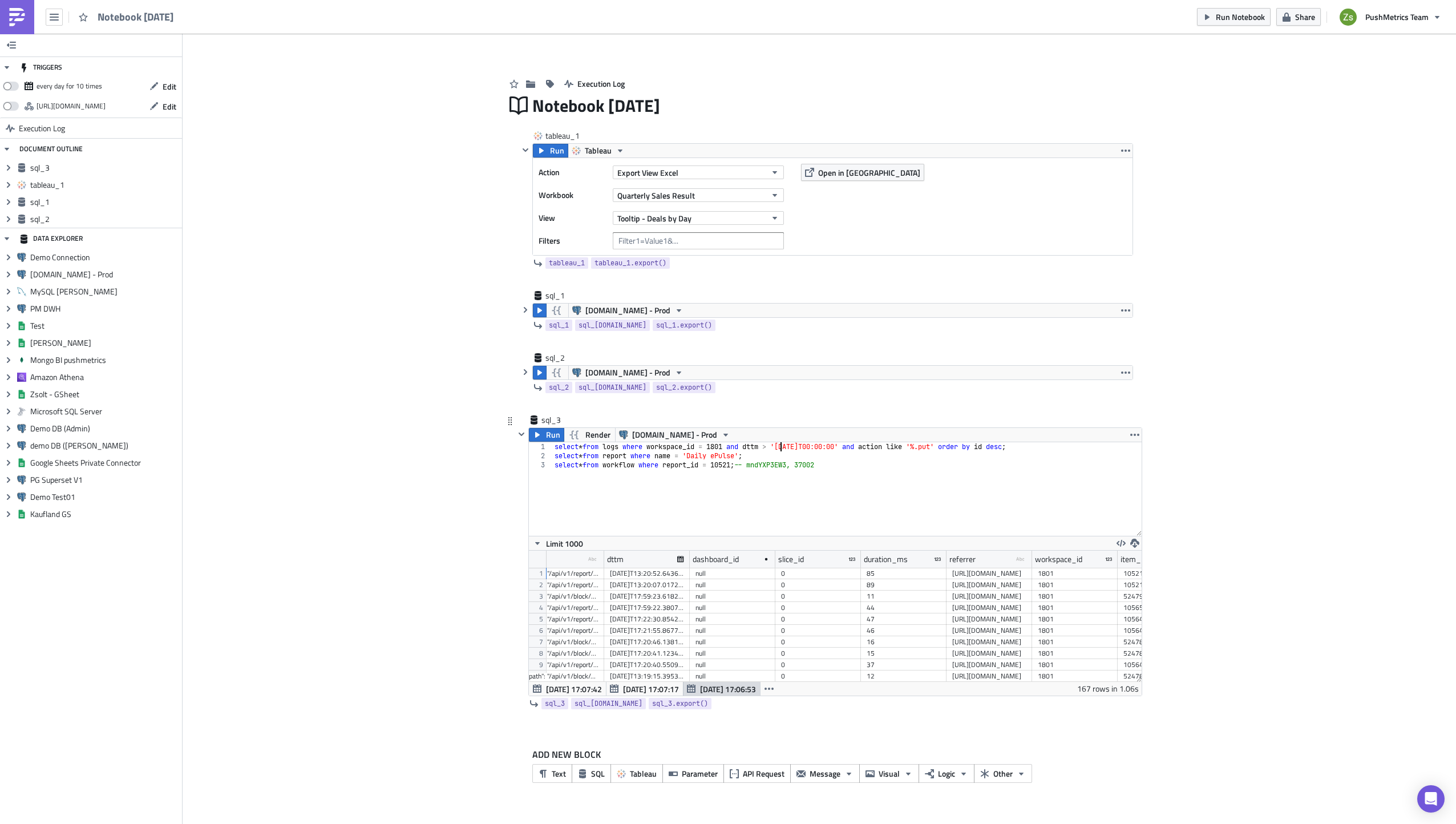
scroll to position [0, 354]
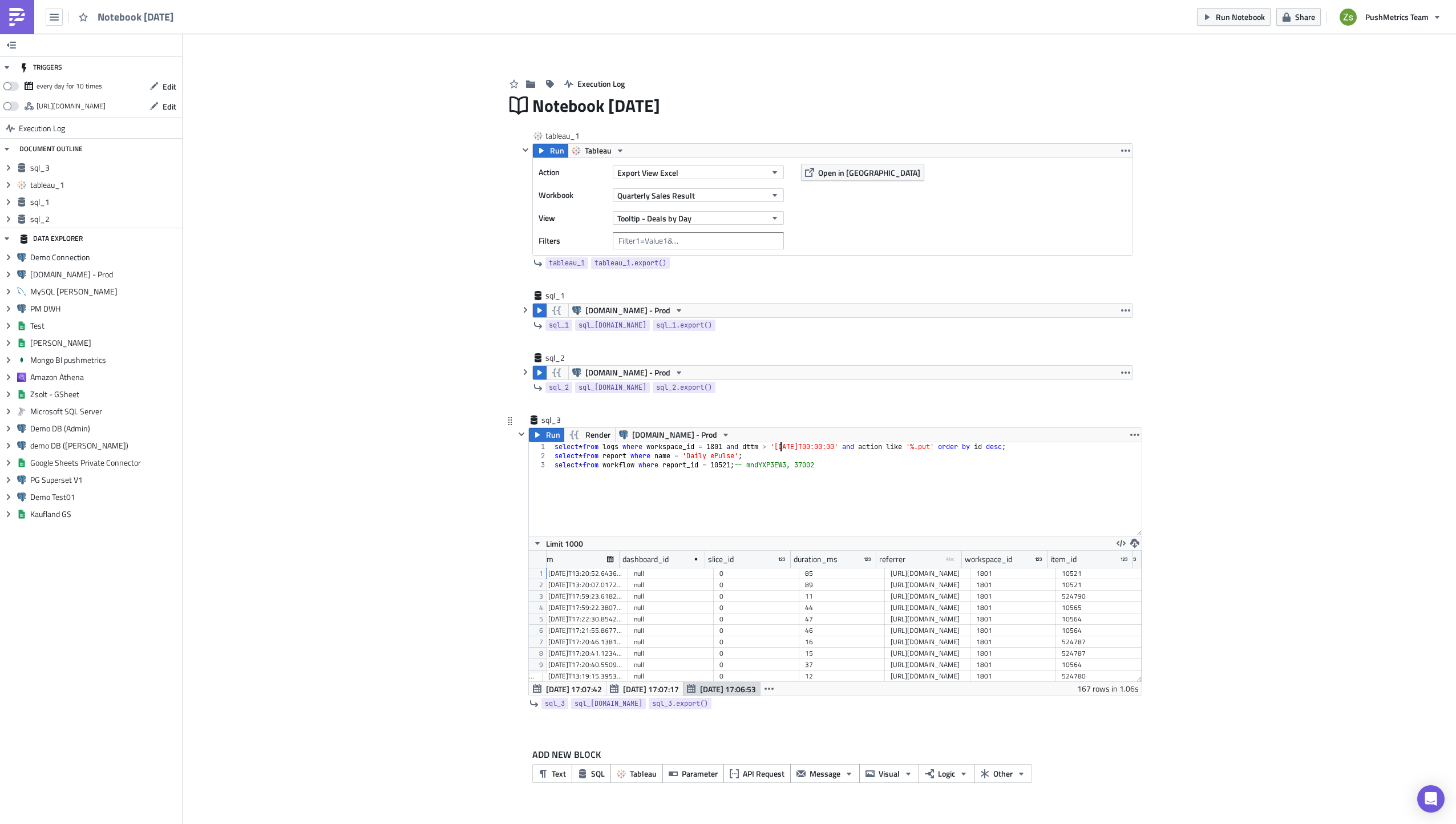
click at [1084, 448] on div "select * from logs where workspace_id = 1801 and dttm > '2025-09-01T00:00:00' a…" at bounding box center [846, 497] width 589 height 112
click at [818, 455] on div "select * from logs where workspace_id = 1801 and dttm > '2025-09-01T00:00:00' a…" at bounding box center [846, 497] width 589 height 112
click at [822, 466] on div "select * from logs where workspace_id = 1801 and dttm > '2025-09-01T00:00:00' a…" at bounding box center [846, 497] width 589 height 112
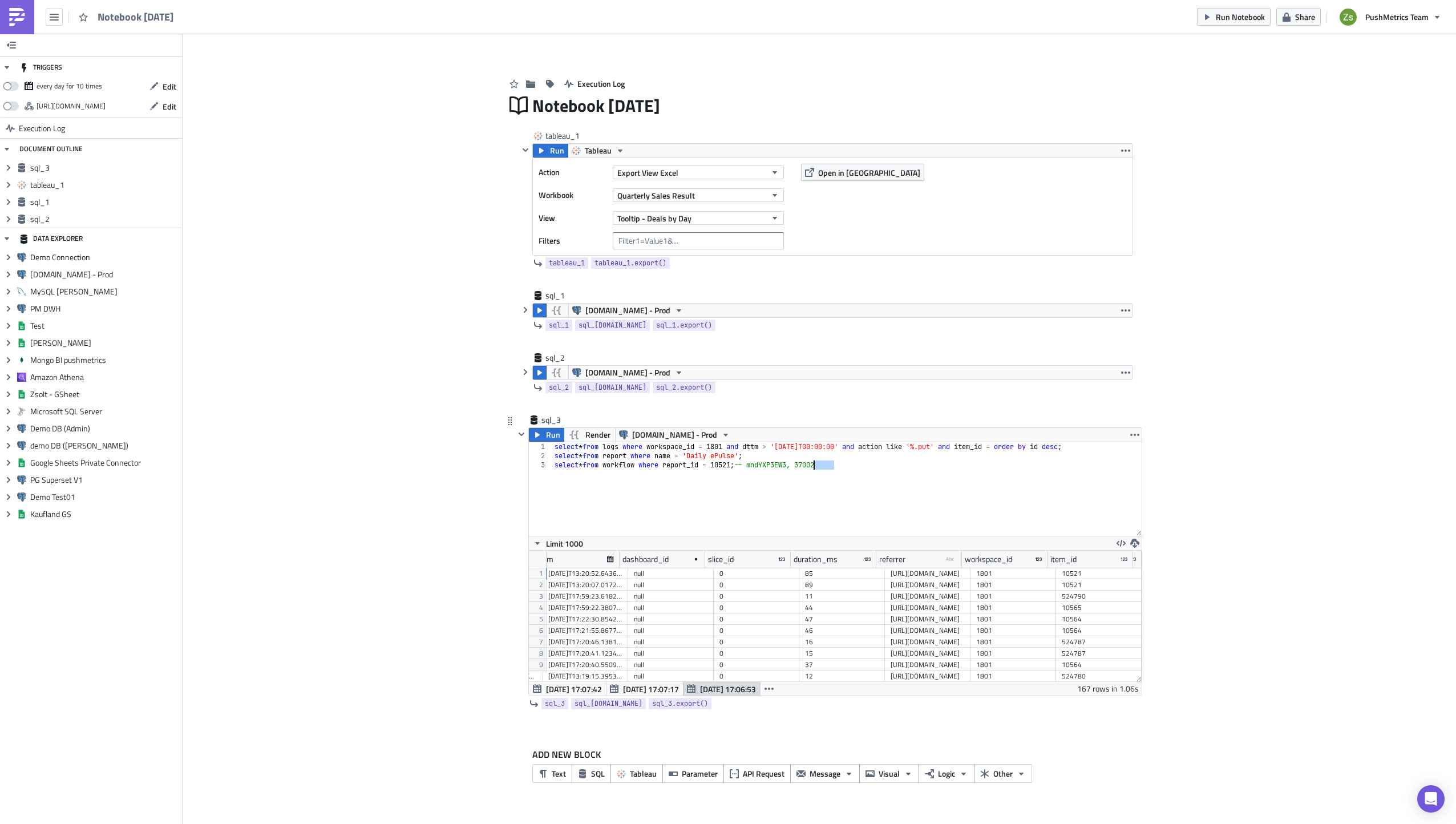
click at [822, 466] on div "select * from logs where workspace_id = 1801 and dttm > '2025-09-01T00:00:00' a…" at bounding box center [846, 497] width 589 height 112
click at [1033, 449] on div "select * from logs where workspace_id = 1801 and dttm > '2025-09-01T00:00:00' a…" at bounding box center [846, 497] width 589 height 112
paste textarea "37002"
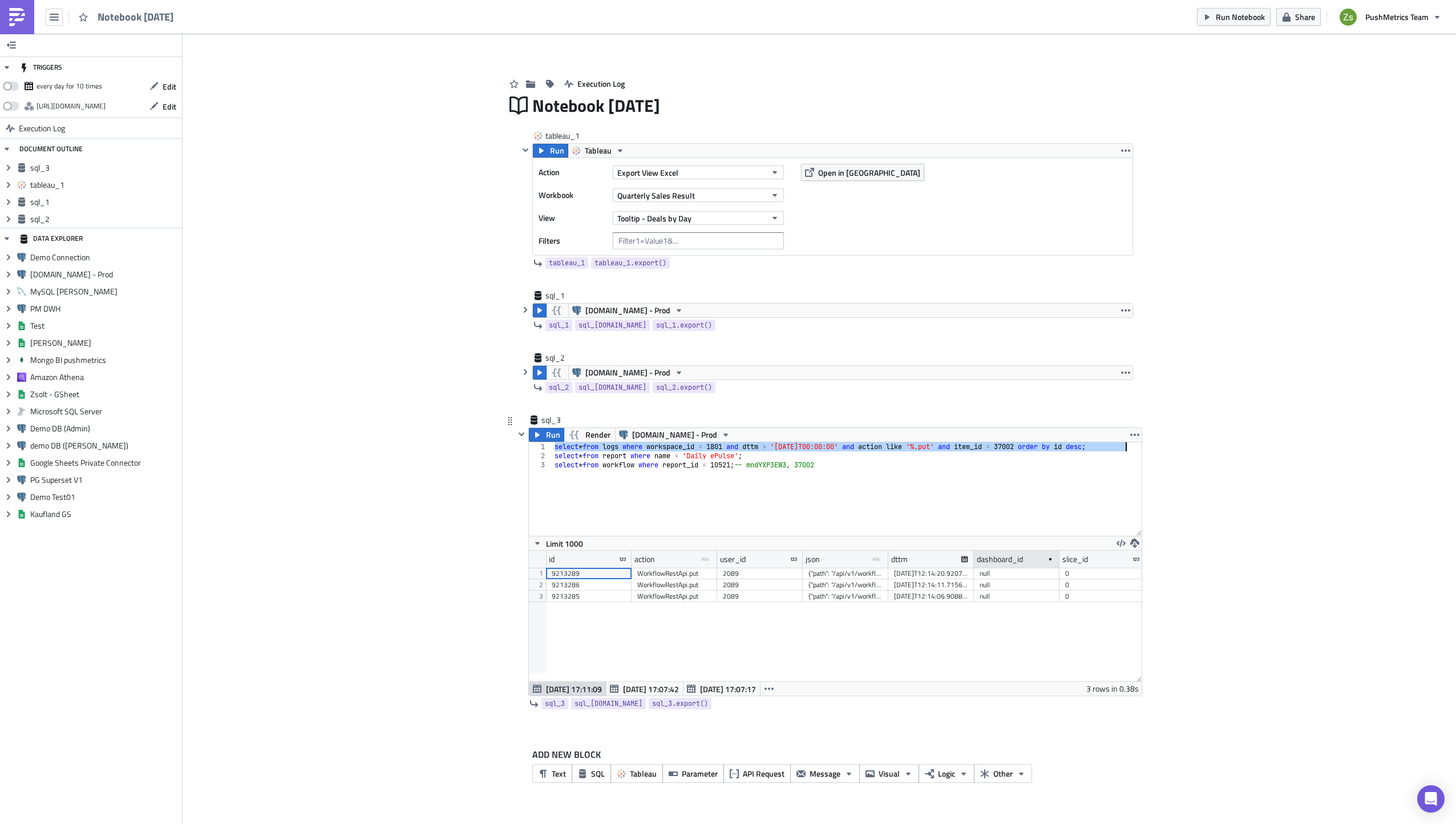
scroll to position [131, 613]
type textarea "select * from logs where workspace_id = 1801 and dttm > '2025-09-01T00:00:00' a…"
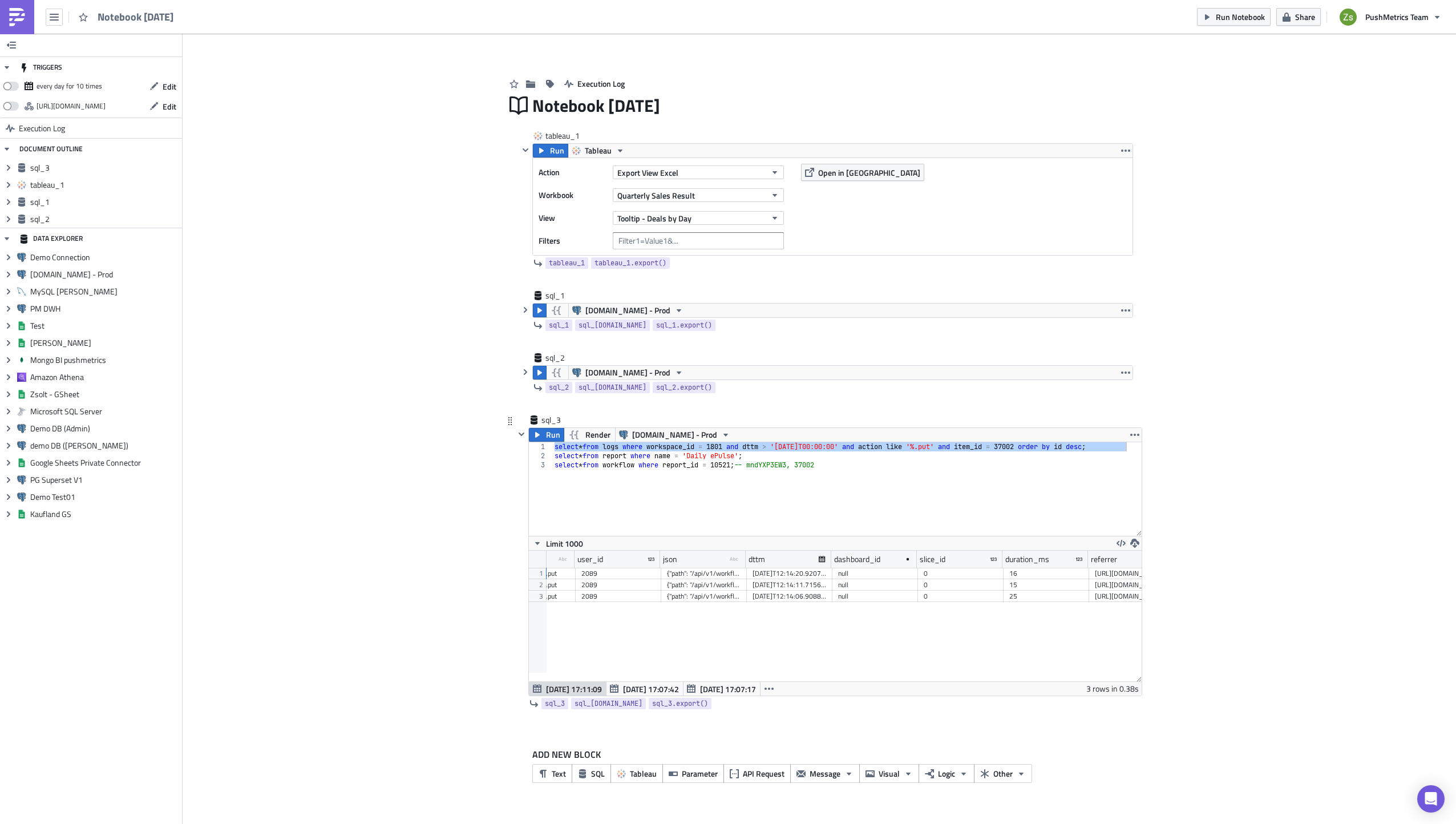
scroll to position [0, 143]
click at [579, 579] on div "2089" at bounding box center [617, 585] width 86 height 11
click at [620, 569] on div "2089" at bounding box center [617, 573] width 74 height 11
drag, startPoint x: 743, startPoint y: 562, endPoint x: 1003, endPoint y: 565, distance: 260.0
click at [1003, 565] on div at bounding box center [1004, 559] width 3 height 18
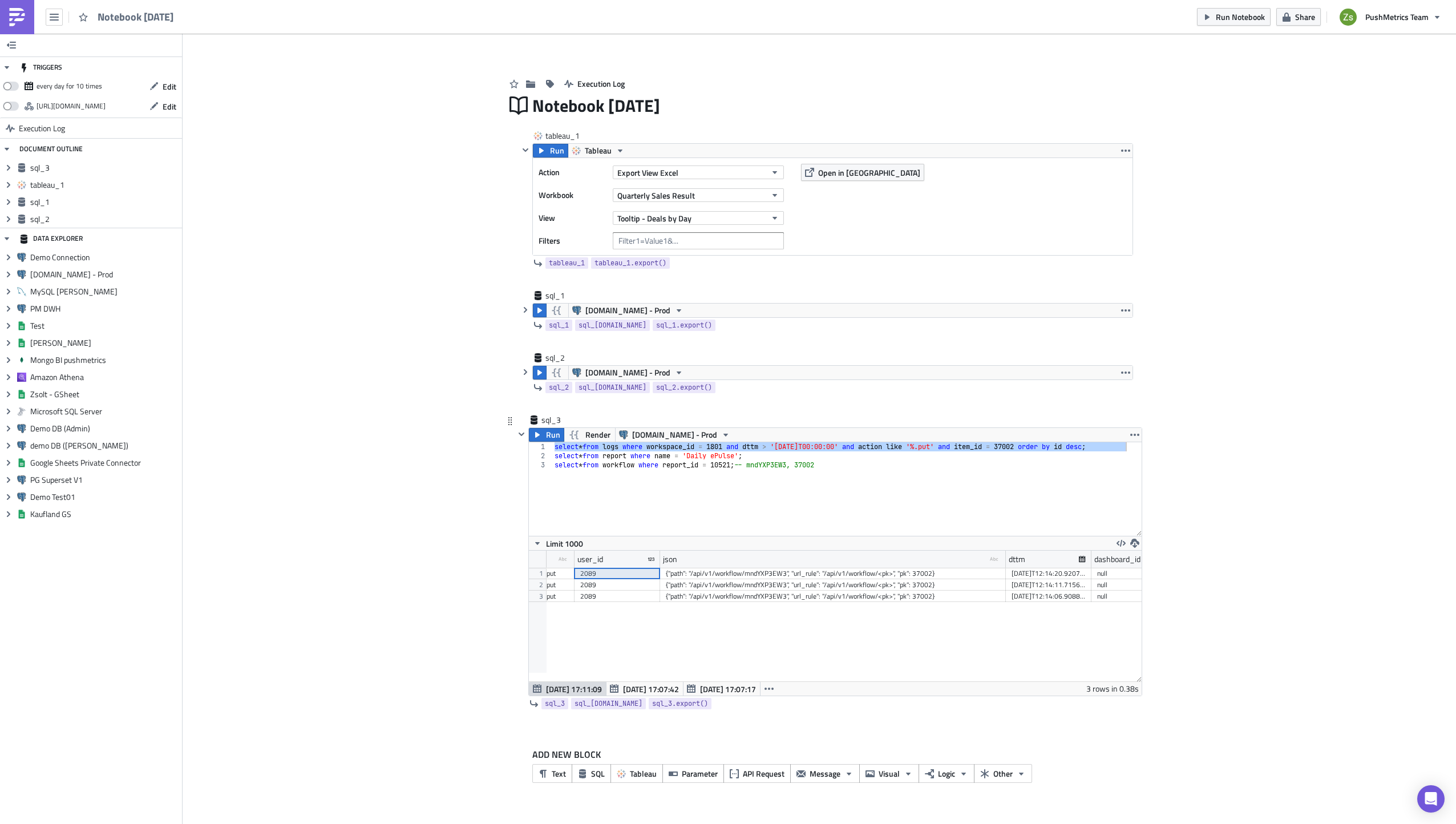
scroll to position [0, 200]
drag, startPoint x: 1033, startPoint y: 557, endPoint x: 1083, endPoint y: 556, distance: 50.0
click at [1080, 556] on div at bounding box center [1079, 559] width 1 height 18
drag, startPoint x: 1027, startPoint y: 573, endPoint x: 1029, endPoint y: 595, distance: 22.1
click at [1029, 568] on div "9213289 WorkflowRestApi.put 2089 {"path": "/api/v1/workflow/mndYXP3EW3", "url_r…" at bounding box center [972, 568] width 1251 height 0
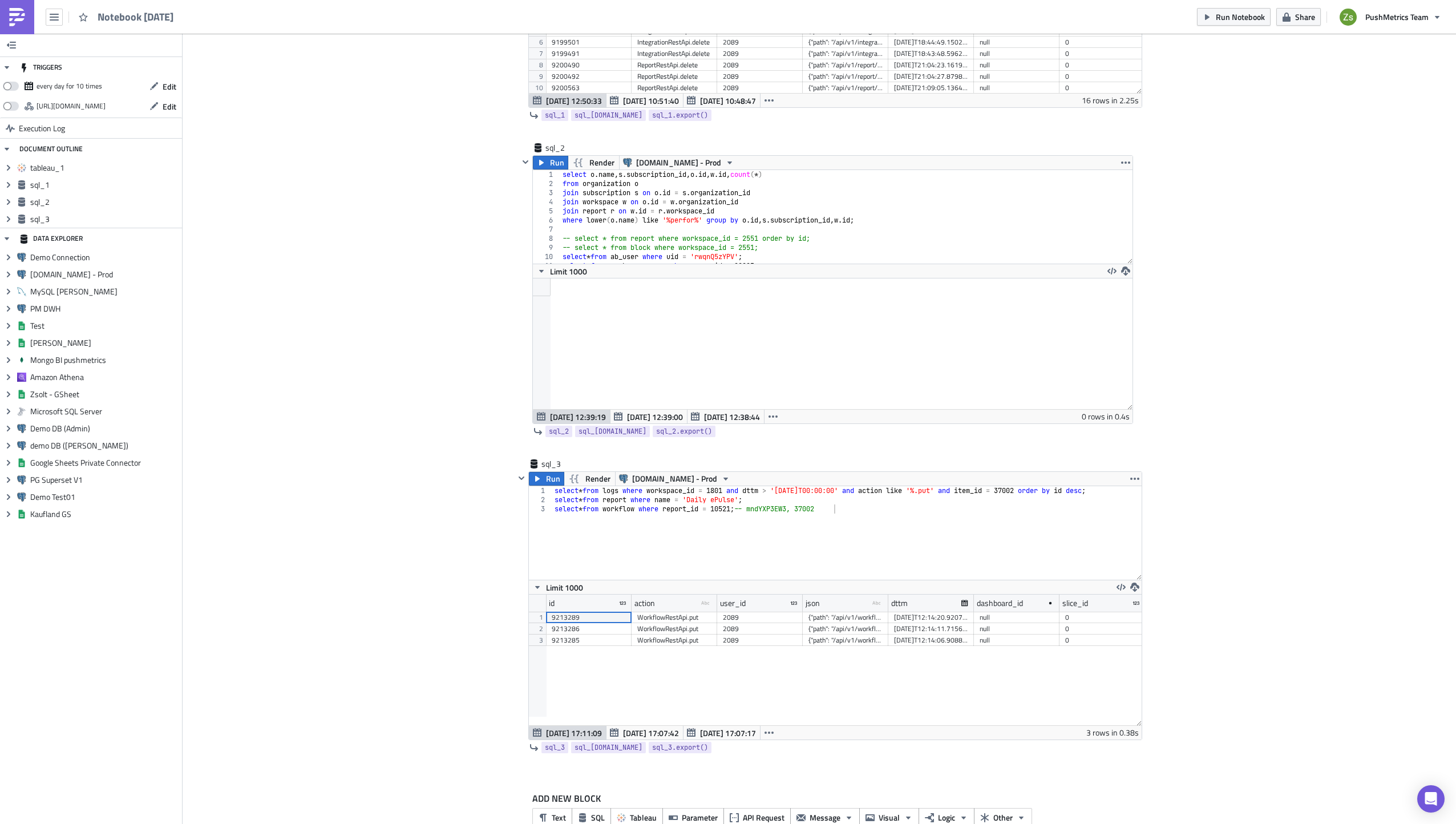
scroll to position [491, 0]
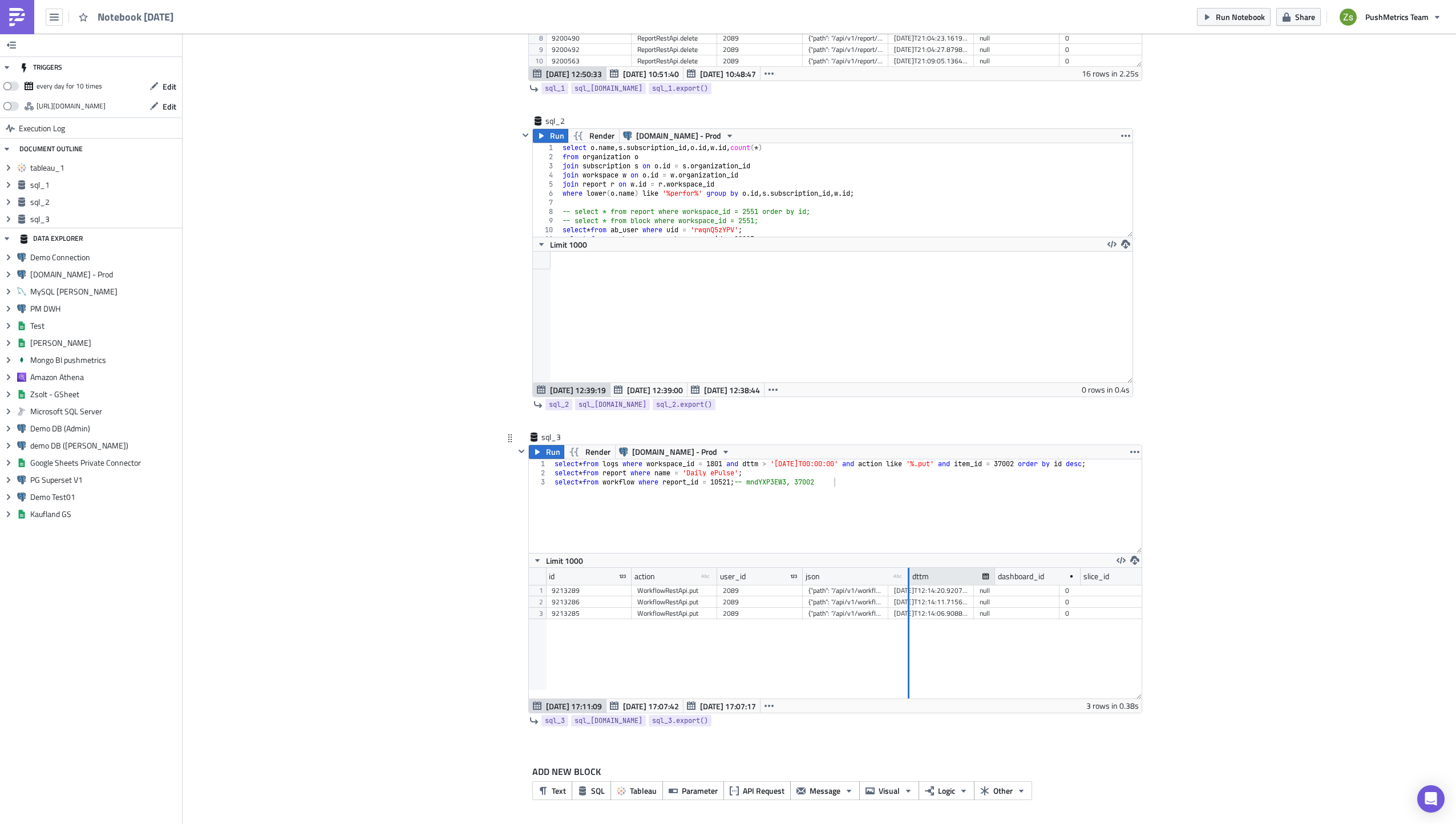
drag, startPoint x: 884, startPoint y: 581, endPoint x: 906, endPoint y: 581, distance: 22.0
click at [908, 581] on div at bounding box center [908, 576] width 1 height 18
drag, startPoint x: 906, startPoint y: 581, endPoint x: 940, endPoint y: 577, distance: 34.2
click at [911, 577] on div at bounding box center [910, 576] width 1 height 18
click at [616, 702] on button "[DATE] 17:07:42" at bounding box center [644, 706] width 78 height 14
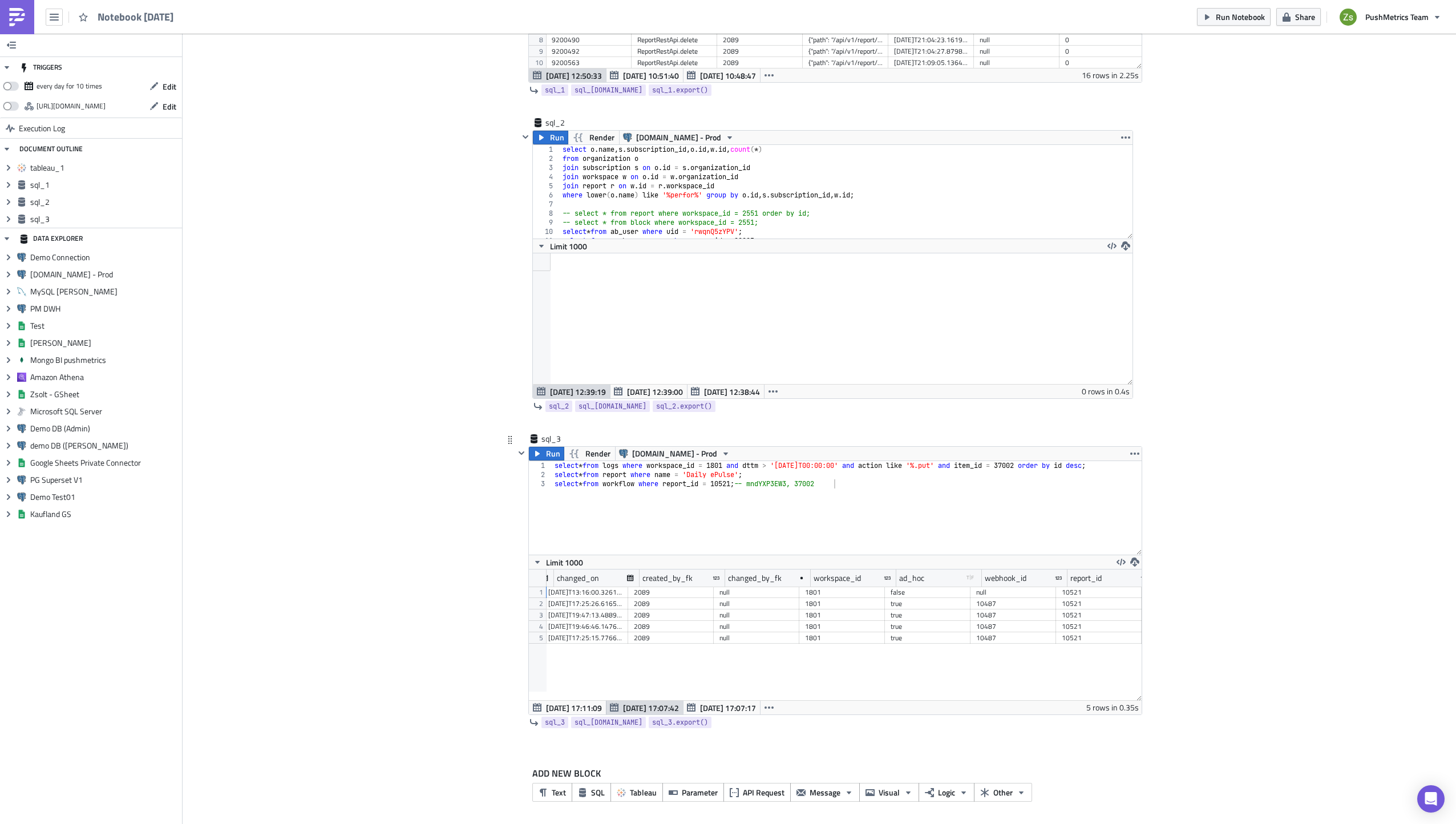
scroll to position [0, 945]
click at [913, 588] on div "false" at bounding box center [928, 592] width 74 height 11
type textarea "select * from workflow where report_id = 10521; -- mndYXP3EW3, 37002"
click at [763, 482] on div "select * from logs where workspace_id = 1801 and dttm > '[DATE]T00:00:00' and a…" at bounding box center [846, 514] width 589 height 112
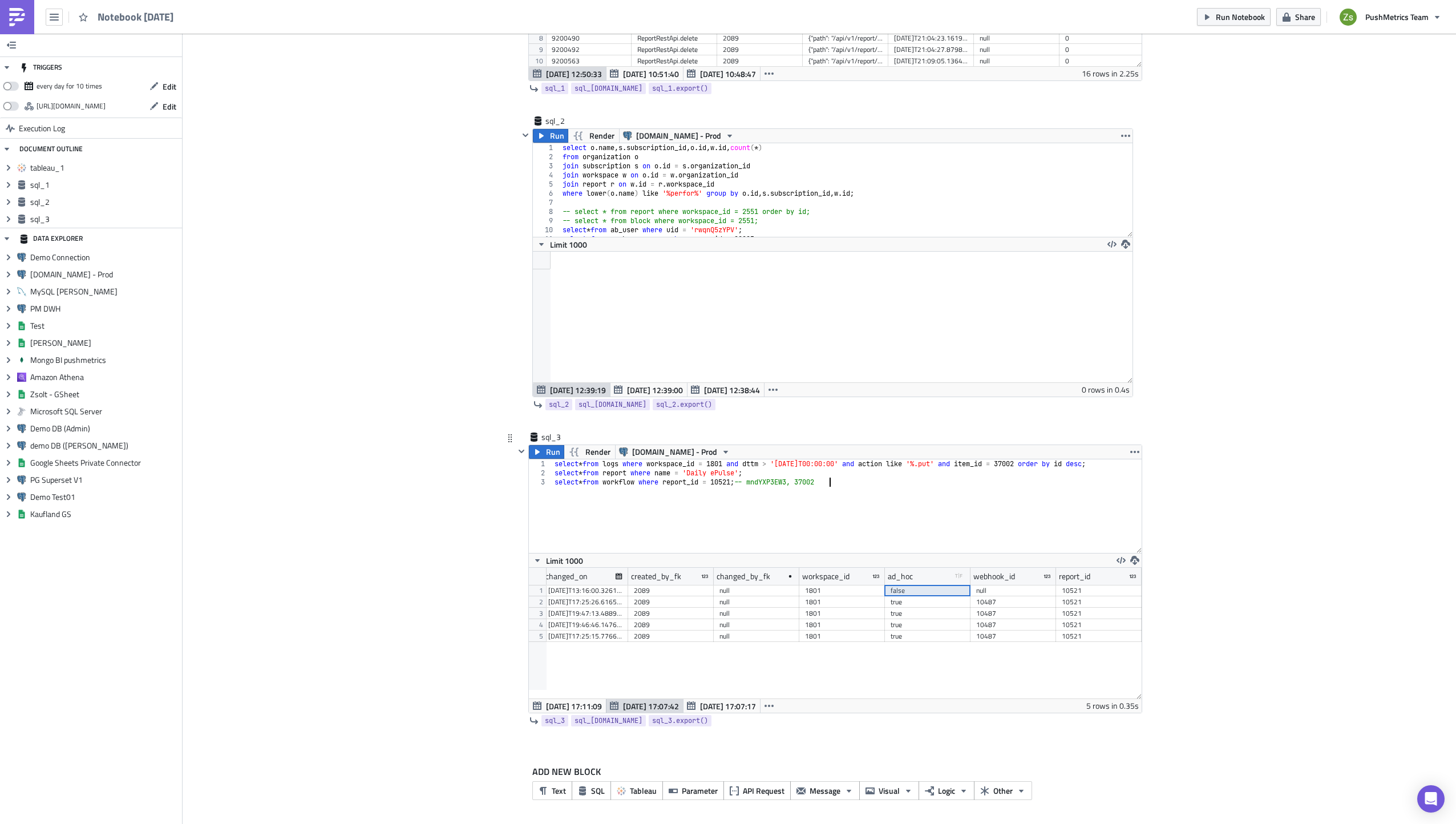
click at [826, 484] on div "select * from logs where workspace_id = 1801 and dttm > '[DATE]T00:00:00' and a…" at bounding box center [846, 514] width 589 height 112
click at [11, 12] on img at bounding box center [17, 17] width 18 height 18
